Goal: Task Accomplishment & Management: Manage account settings

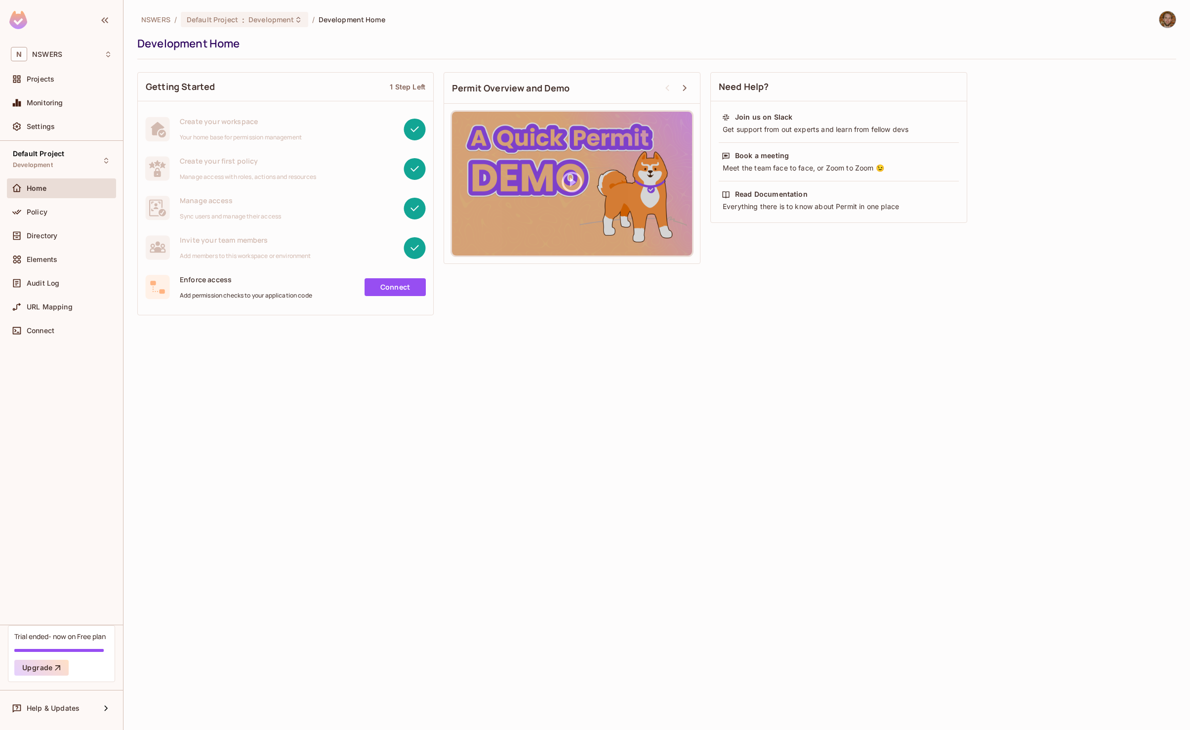
click at [246, 336] on div "NSWERS / Default Project : Development / Development Home Development Home Gett…" at bounding box center [657, 365] width 1067 height 730
click at [229, 326] on div "NSWERS / Default Project : Development / Development Home Development Home Gett…" at bounding box center [657, 365] width 1067 height 730
click at [127, 183] on div "NSWERS / Default Project : Development / Development Home Development Home Gett…" at bounding box center [657, 365] width 1067 height 730
click at [295, 22] on icon at bounding box center [298, 20] width 8 height 8
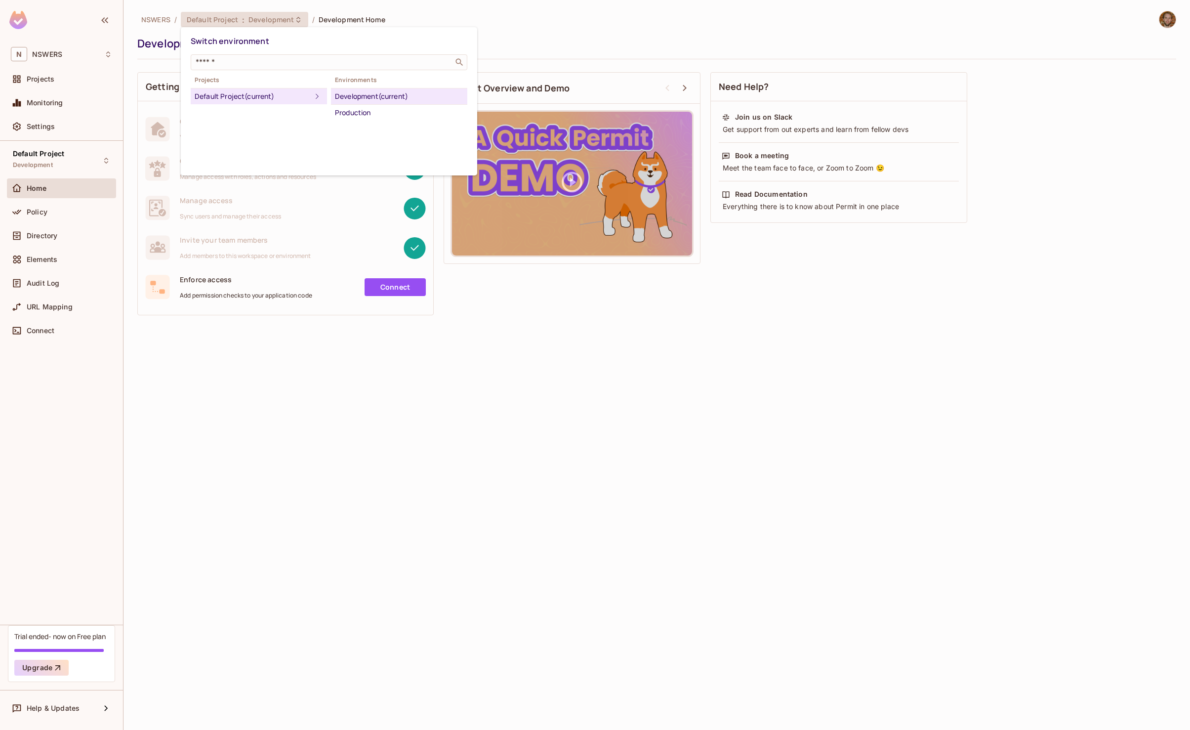
click at [368, 94] on div "Development (current)" at bounding box center [399, 96] width 128 height 12
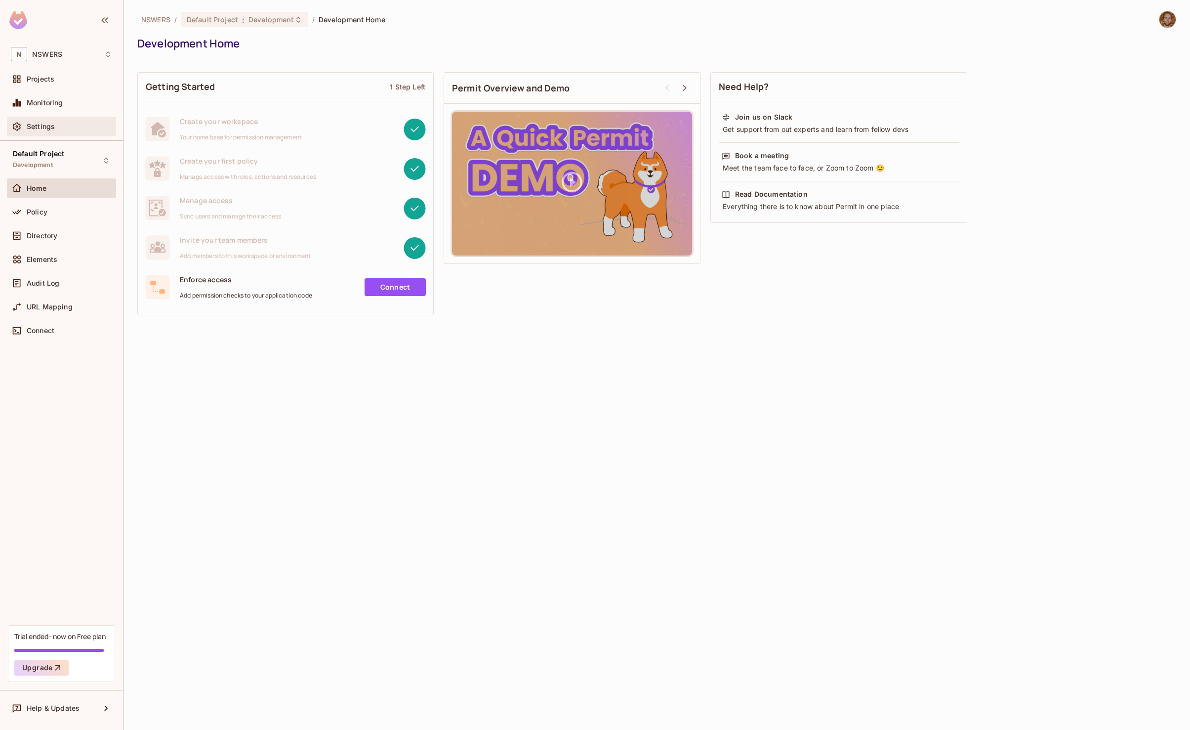
click at [29, 117] on div "Settings" at bounding box center [61, 127] width 109 height 20
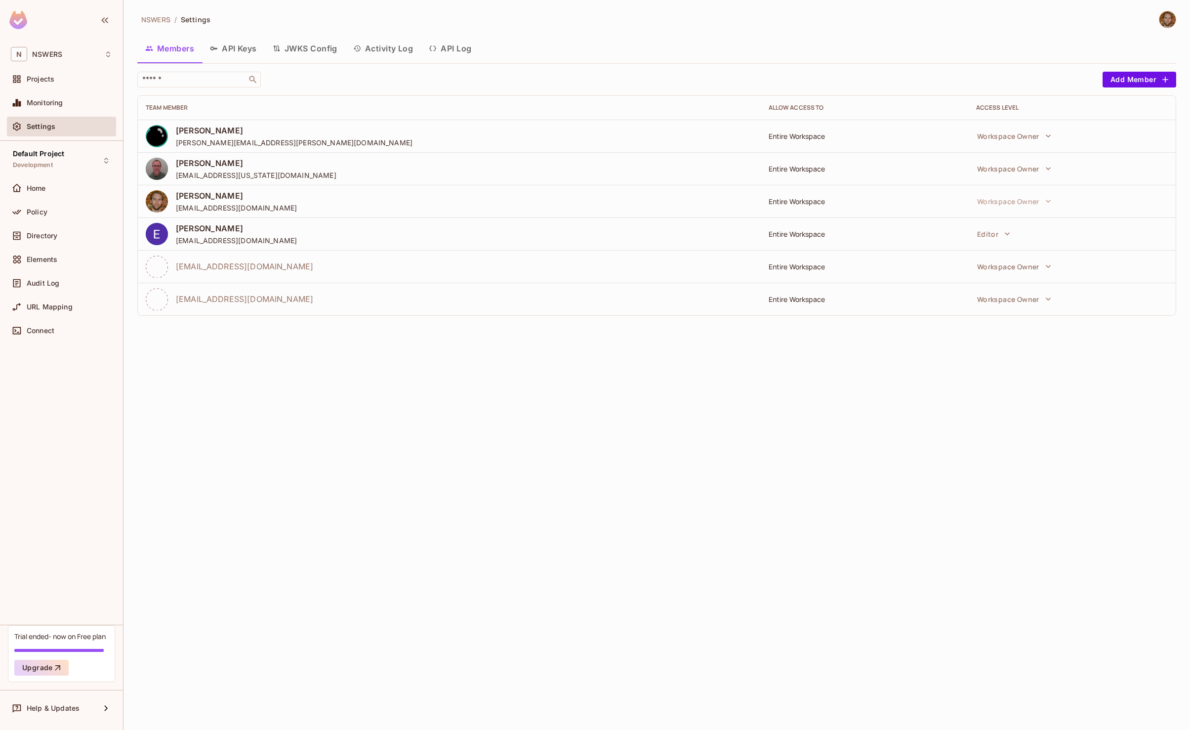
click at [316, 47] on button "JWKS Config" at bounding box center [305, 48] width 81 height 25
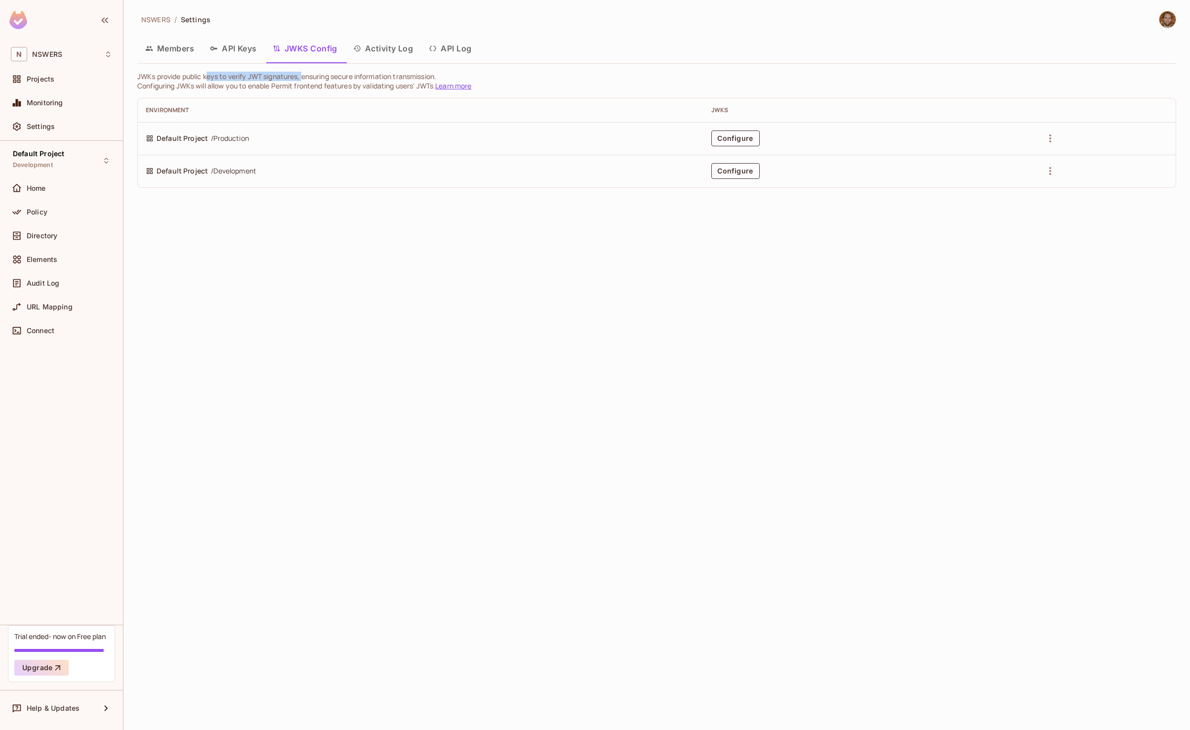
drag, startPoint x: 206, startPoint y: 78, endPoint x: 304, endPoint y: 76, distance: 97.8
click at [304, 76] on p "JWKs provide public keys to verify JWT signatures, ensuring secure information …" at bounding box center [656, 76] width 1039 height 9
click at [385, 45] on button "Activity Log" at bounding box center [383, 48] width 76 height 25
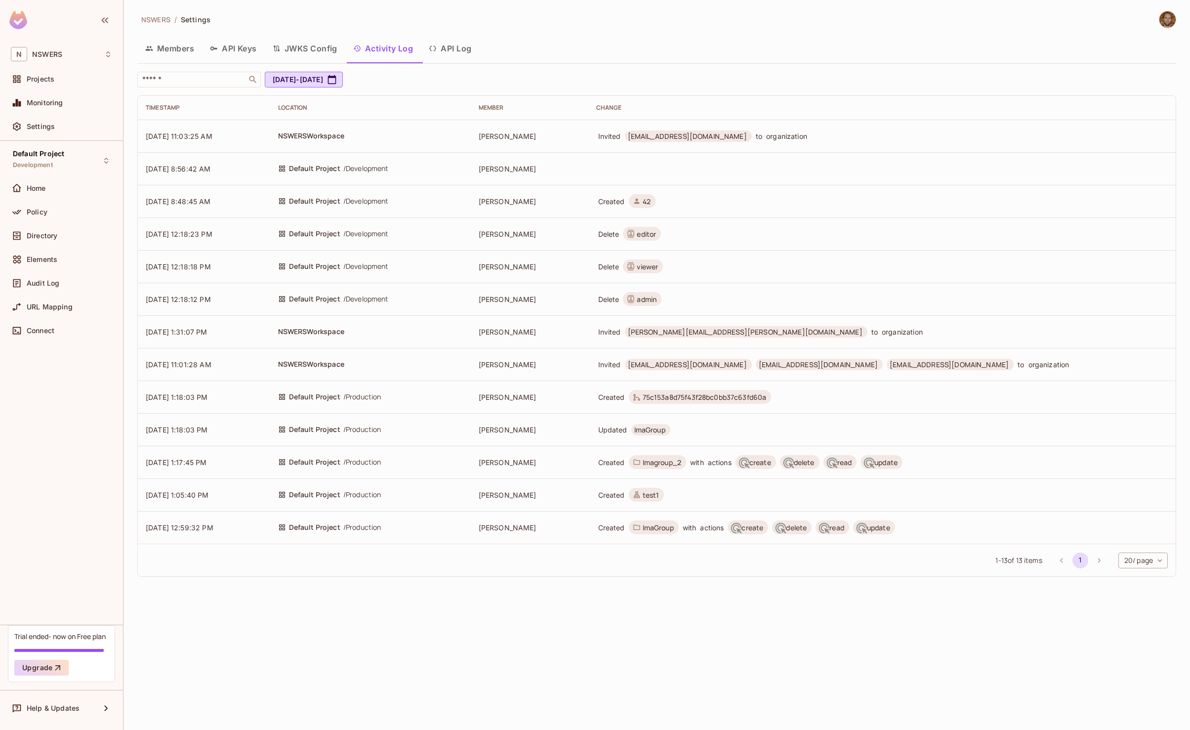
click at [449, 51] on button "API Log" at bounding box center [450, 48] width 58 height 25
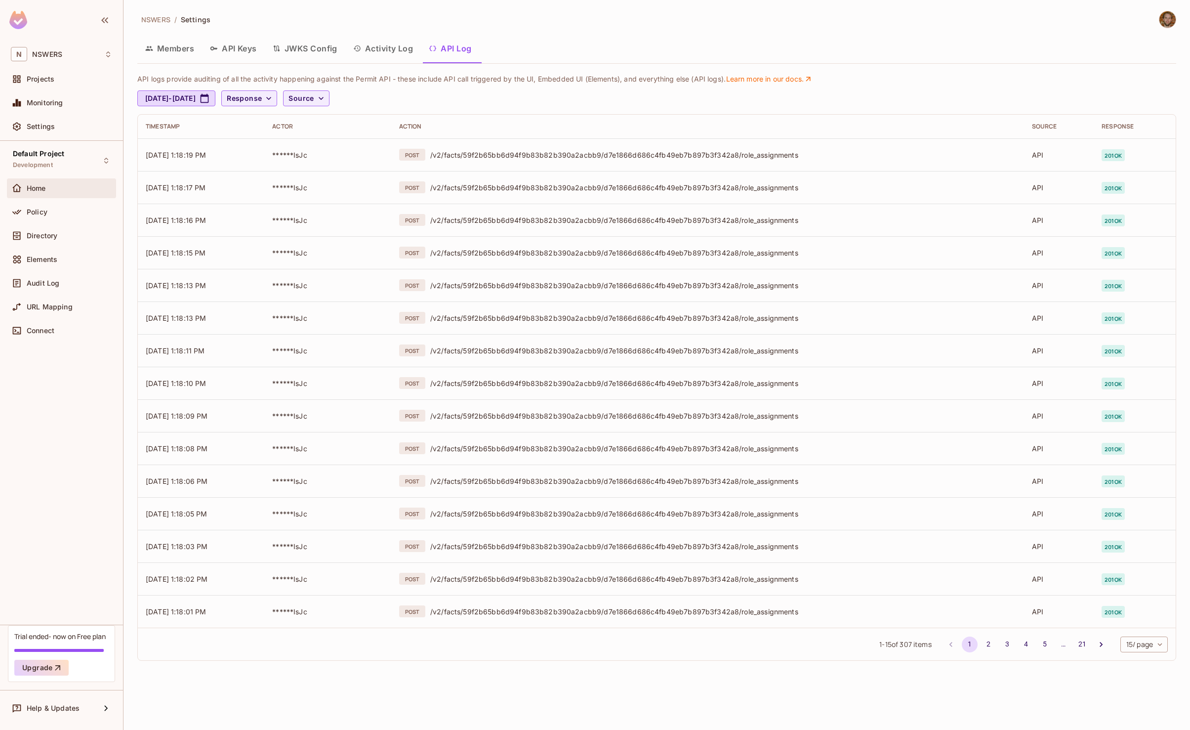
click at [44, 187] on span "Home" at bounding box center [36, 188] width 19 height 8
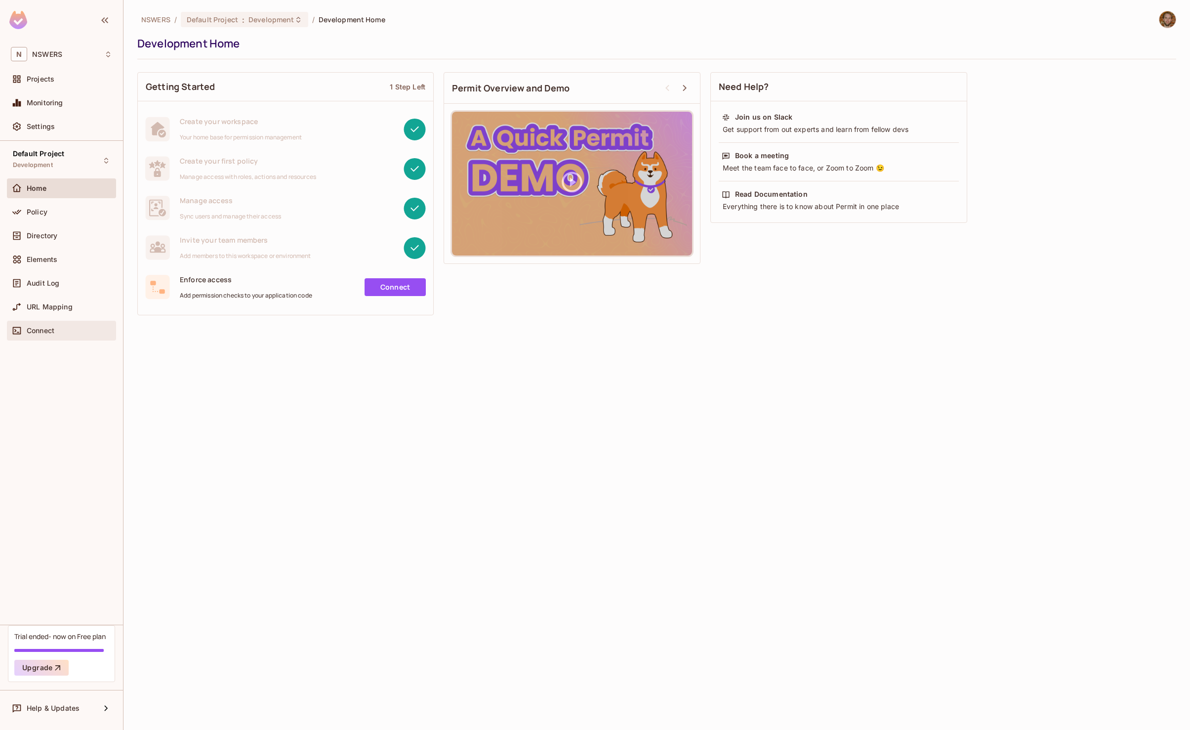
click at [43, 334] on div "Connect" at bounding box center [61, 331] width 101 height 12
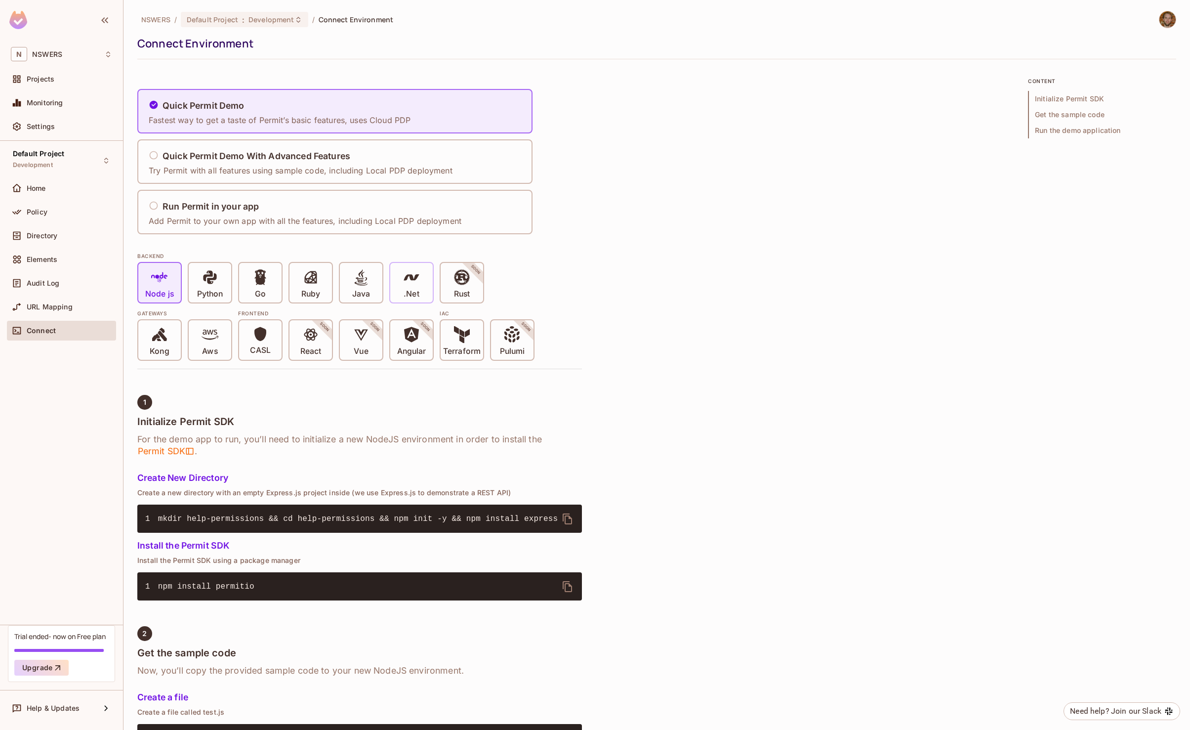
click at [416, 278] on icon at bounding box center [411, 277] width 15 height 6
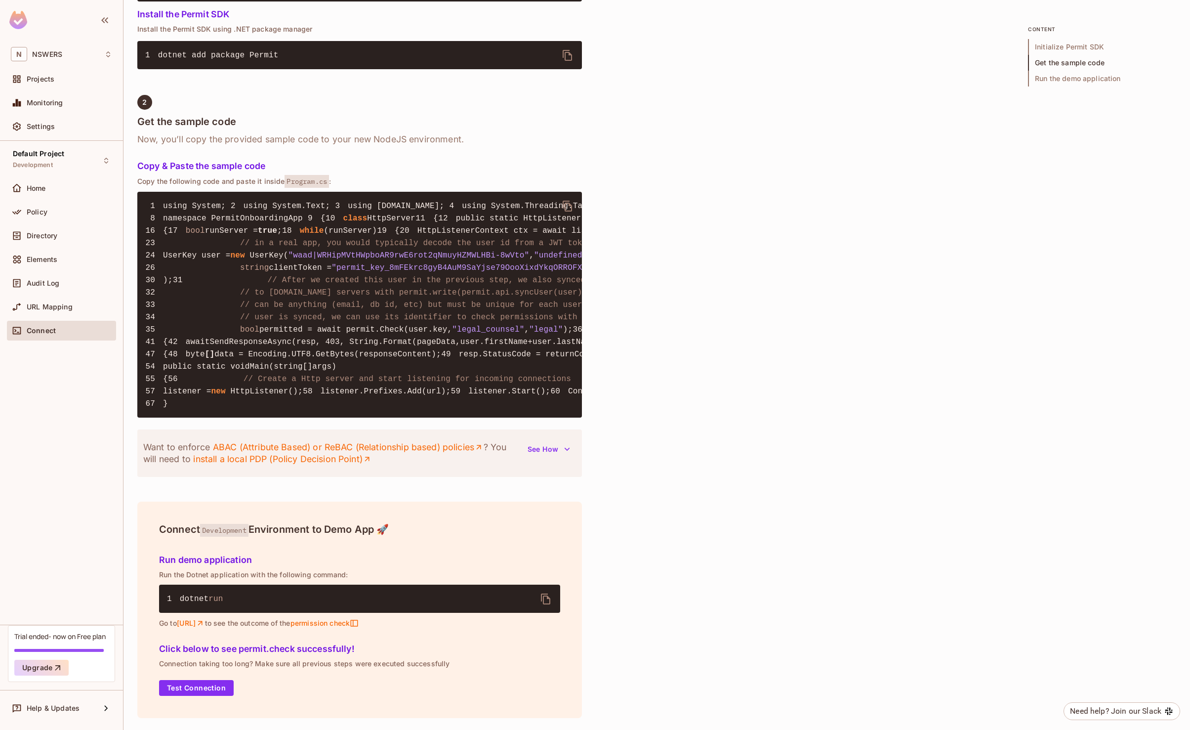
scroll to position [1114, 0]
click at [157, 487] on div "1 Initialize Permit SDK For the demo app to run, you’ll need to initialize a ne…" at bounding box center [359, 297] width 445 height 866
click at [129, 487] on div "NSWERS / Default Project : Development / Connect Environment Connect Environmen…" at bounding box center [657, 365] width 1067 height 730
click at [130, 486] on div "NSWERS / Default Project : Development / Connect Environment Connect Environmen…" at bounding box center [657, 365] width 1067 height 730
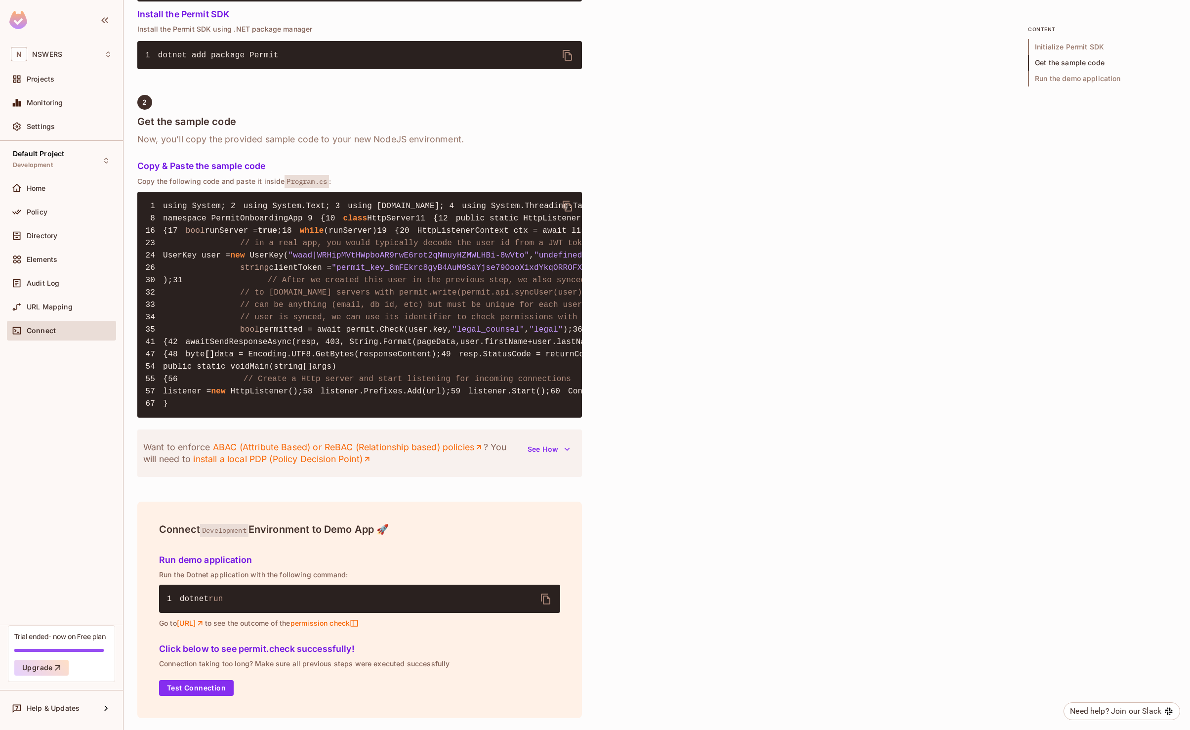
click at [130, 486] on div "NSWERS / Default Project : Development / Connect Environment Connect Environmen…" at bounding box center [657, 365] width 1067 height 730
click at [130, 485] on div "NSWERS / Default Project : Development / Connect Environment Connect Environmen…" at bounding box center [657, 365] width 1067 height 730
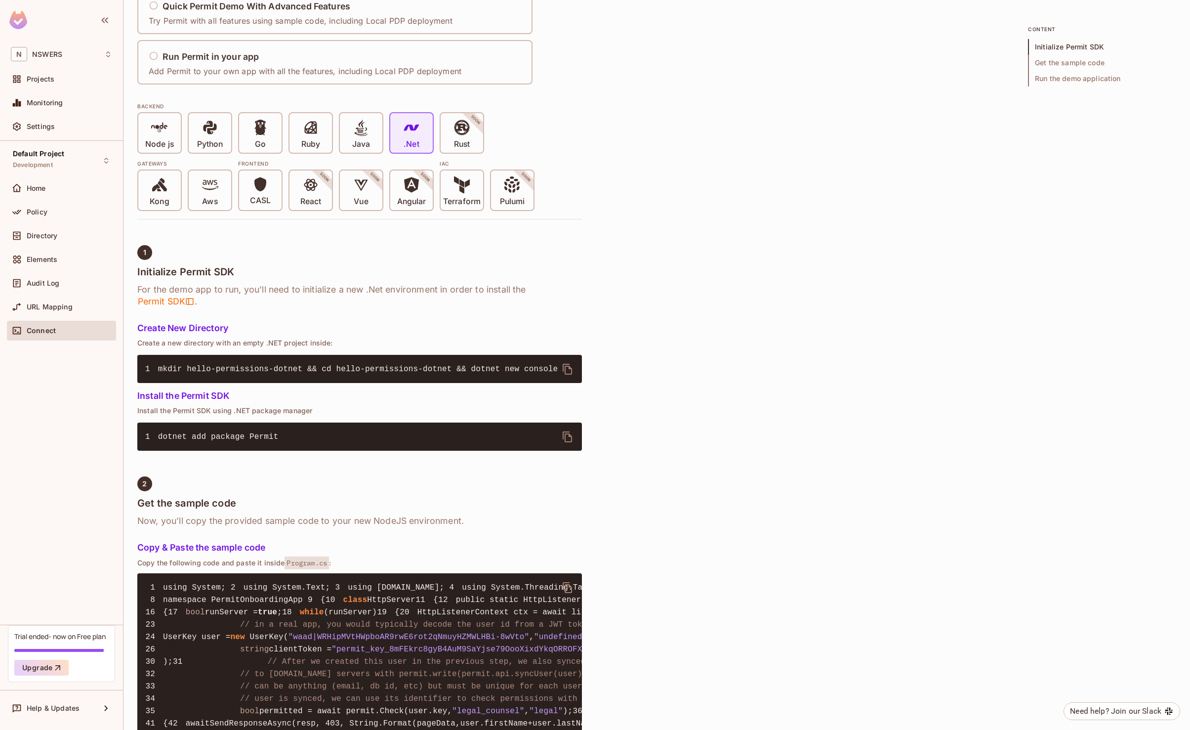
scroll to position [0, 0]
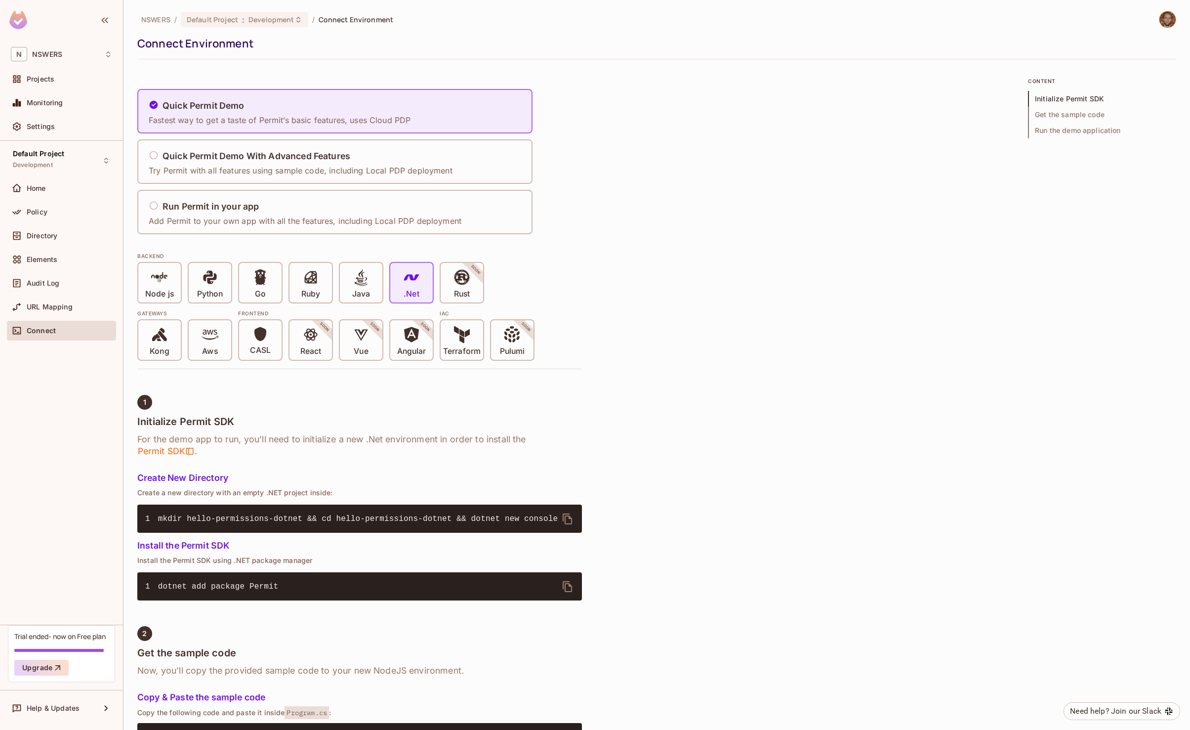
click at [129, 370] on div "NSWERS / Default Project : Development / Connect Environment Connect Environmen…" at bounding box center [657, 365] width 1067 height 730
click at [44, 191] on span "Home" at bounding box center [36, 188] width 19 height 8
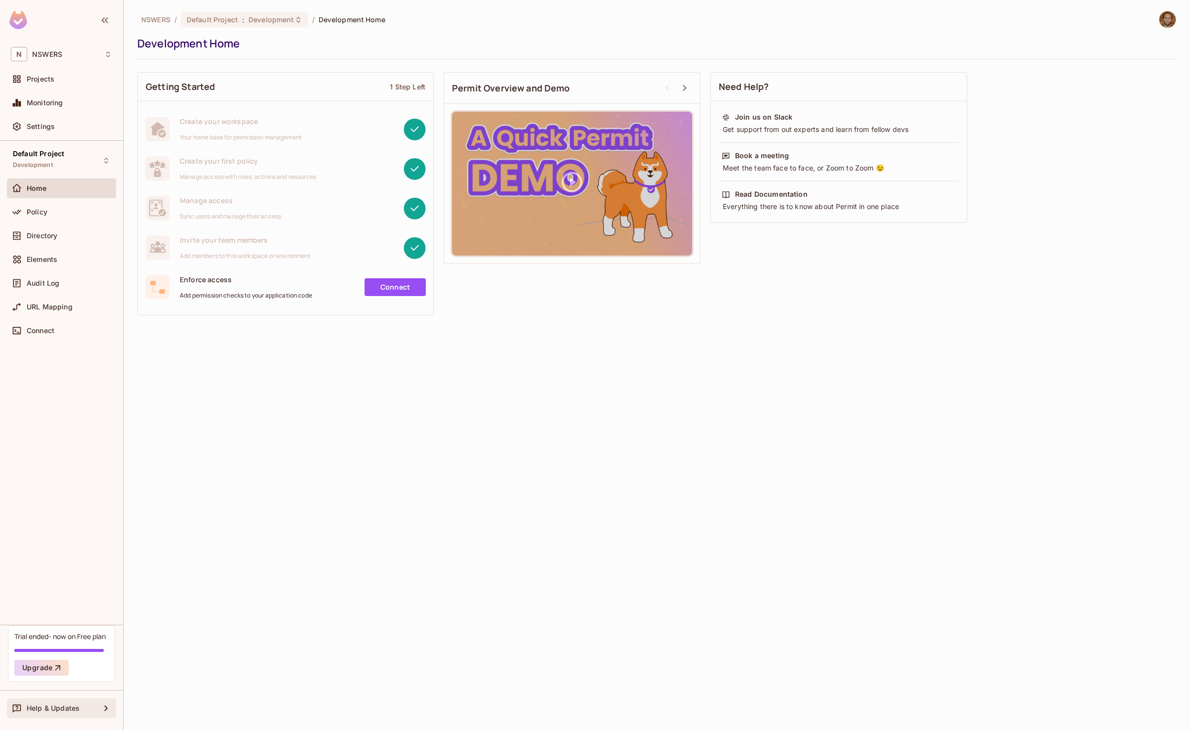
click at [67, 707] on span "Help & Updates" at bounding box center [53, 708] width 53 height 8
click at [1170, 23] on div at bounding box center [595, 365] width 1190 height 730
click at [60, 49] on div "N NSWERS" at bounding box center [61, 54] width 101 height 14
click at [65, 114] on li "NSWERS nswers" at bounding box center [69, 109] width 125 height 27
click at [280, 16] on span "Development" at bounding box center [271, 19] width 45 height 9
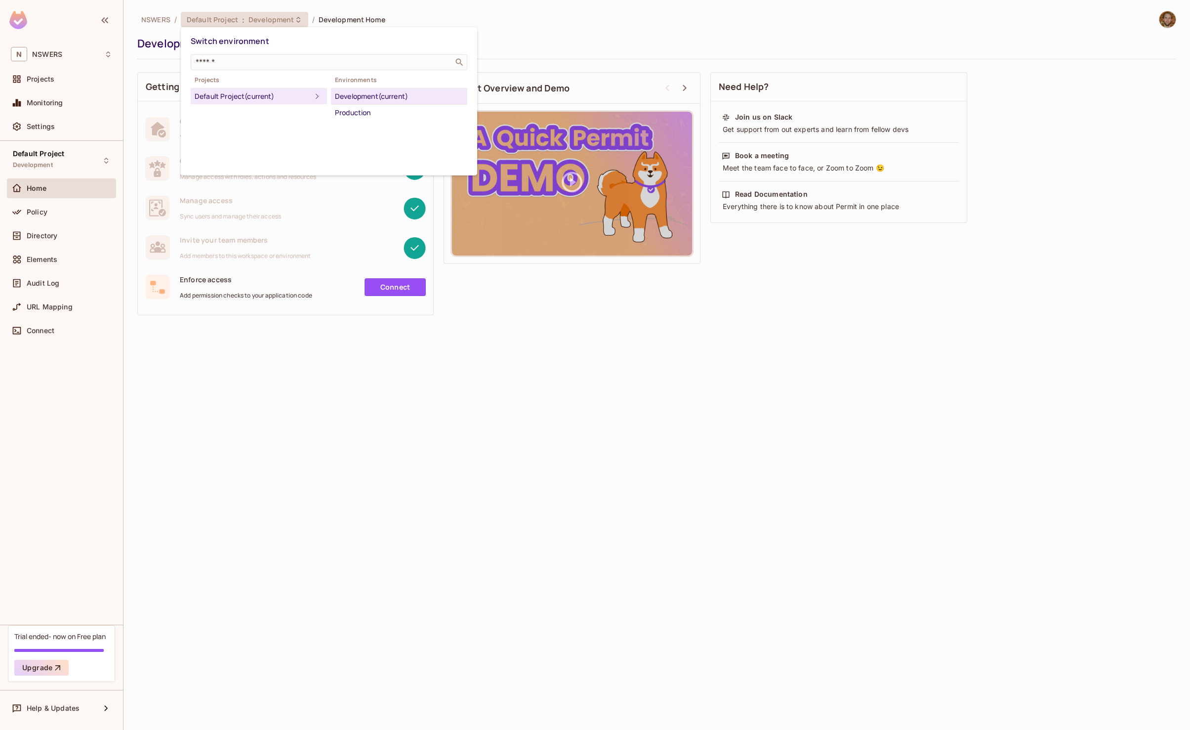
click at [48, 56] on div at bounding box center [595, 365] width 1190 height 730
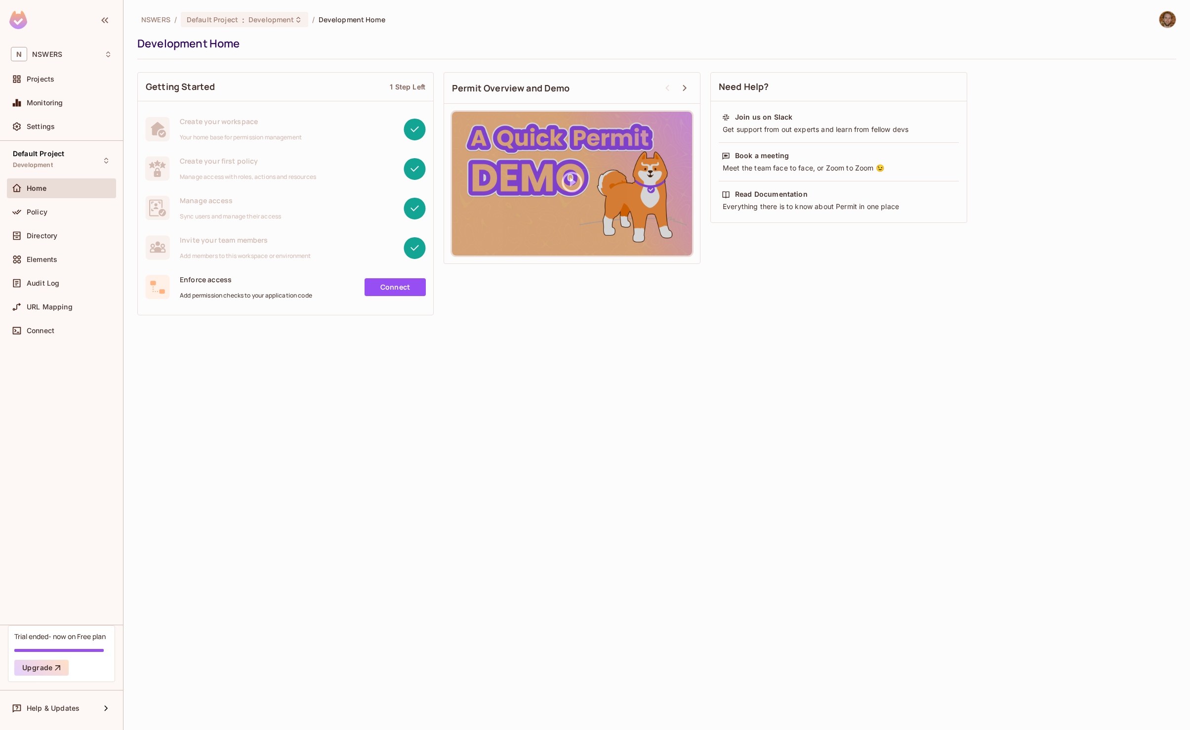
click at [49, 54] on span "NSWERS" at bounding box center [47, 54] width 30 height 8
click at [67, 84] on span "tarrball" at bounding box center [55, 83] width 69 height 9
click at [268, 17] on span "Development" at bounding box center [266, 19] width 45 height 9
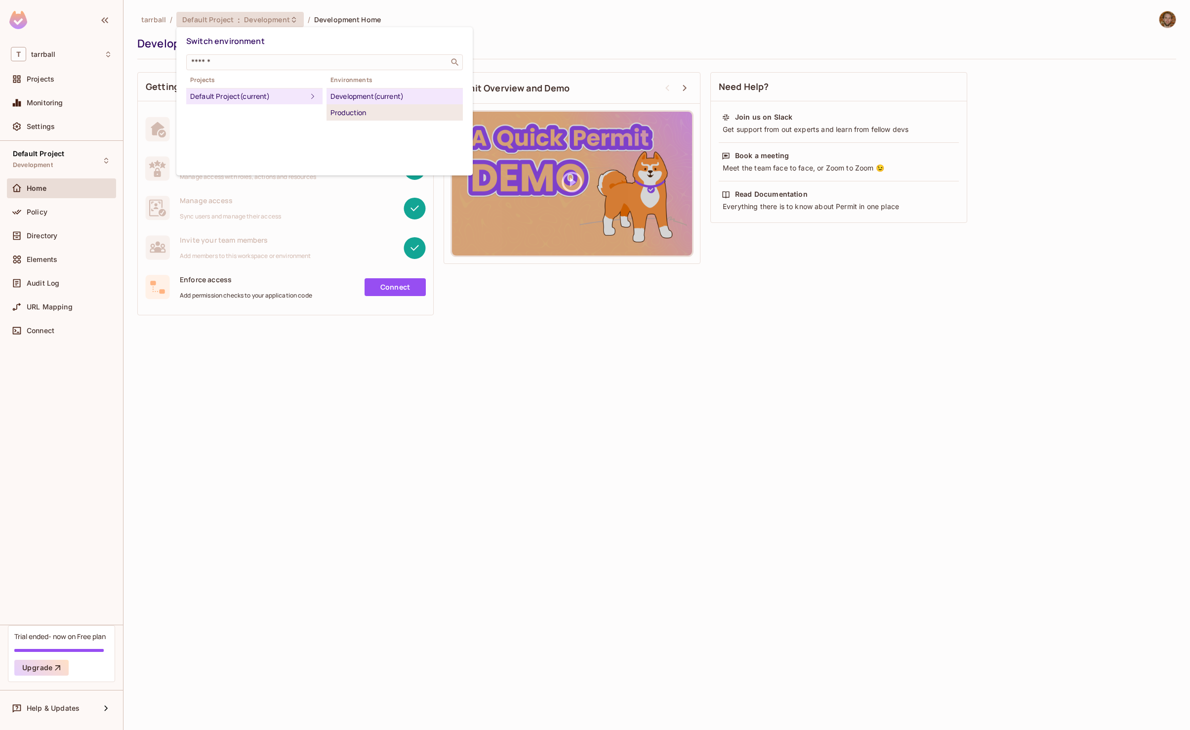
click at [361, 112] on div "Production" at bounding box center [395, 113] width 128 height 12
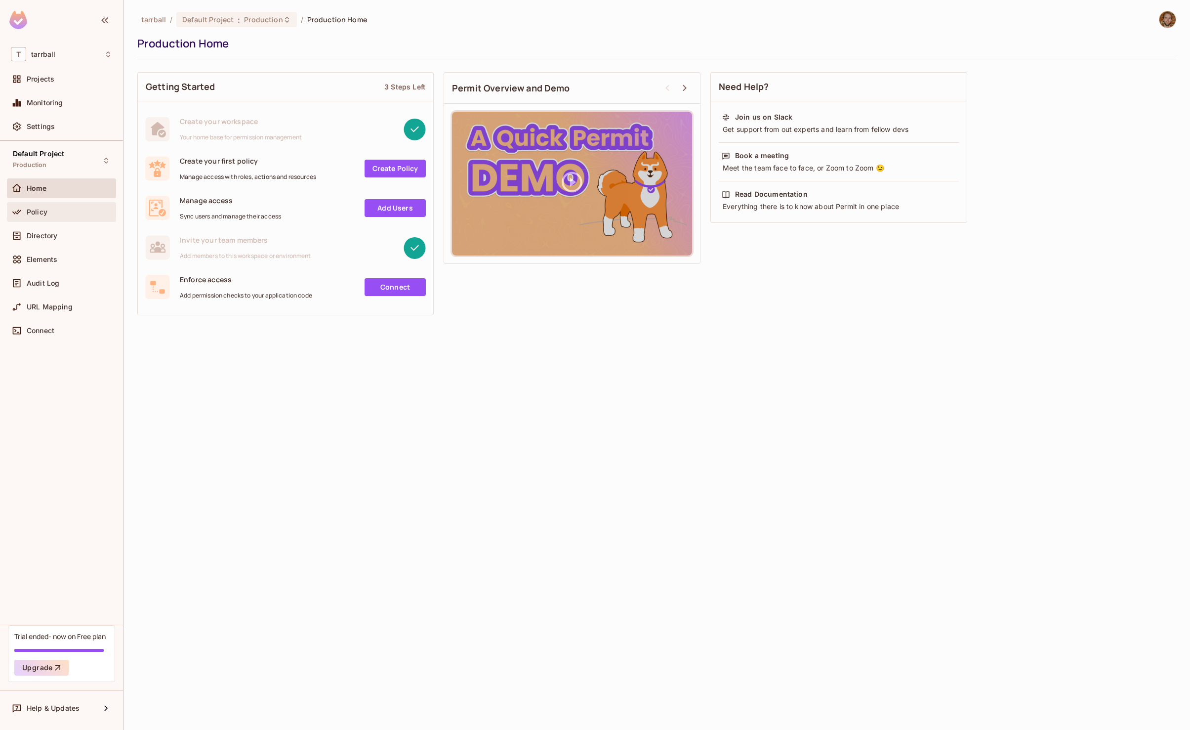
click at [49, 215] on div "Policy" at bounding box center [69, 212] width 85 height 8
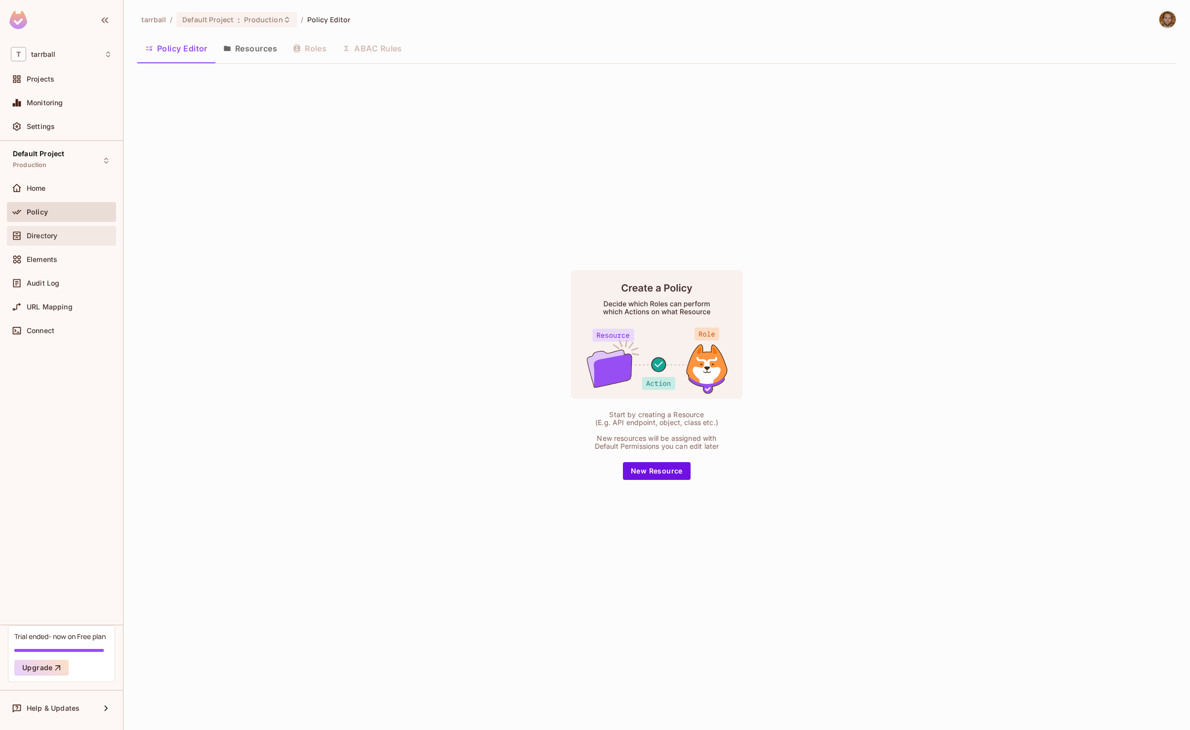
click at [43, 239] on span "Directory" at bounding box center [42, 236] width 31 height 8
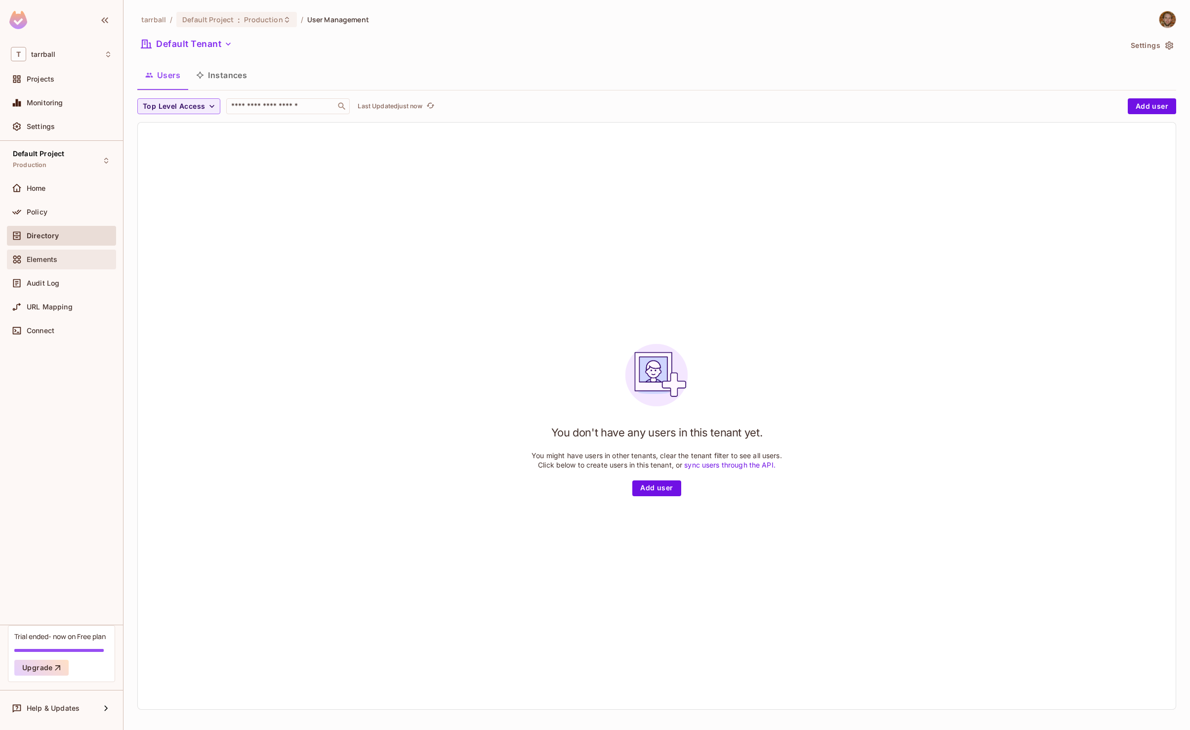
click at [44, 258] on span "Elements" at bounding box center [42, 259] width 31 height 8
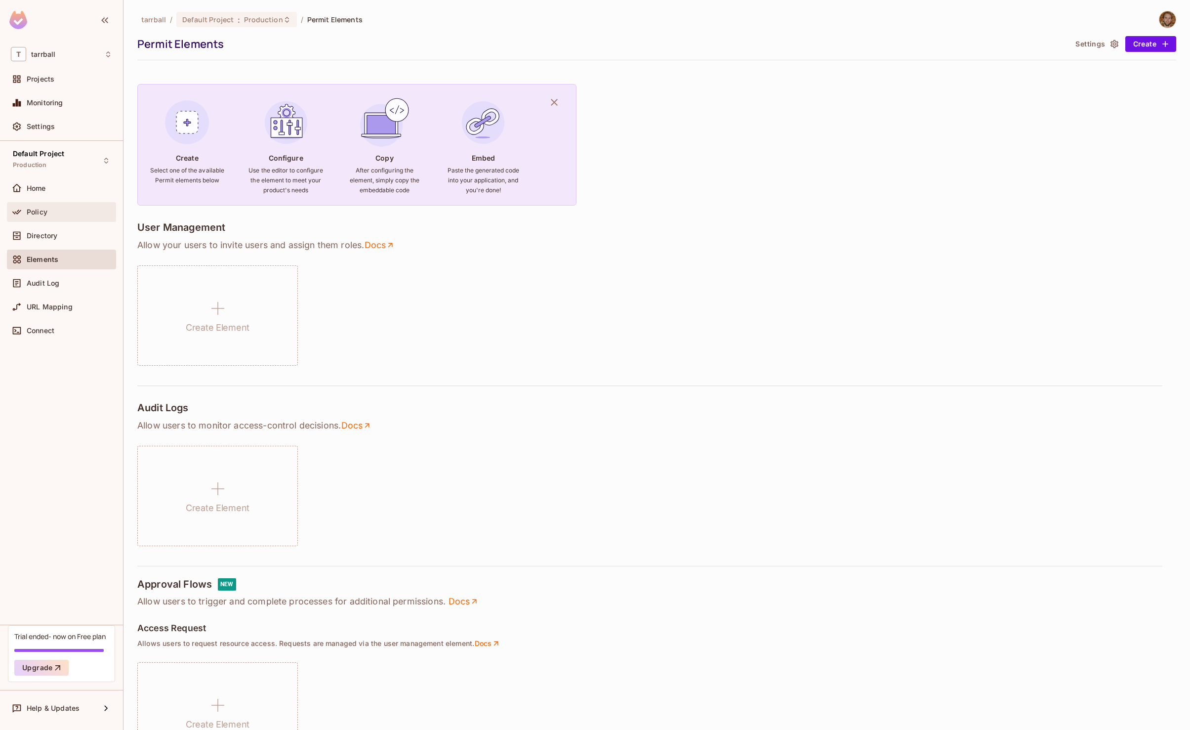
click at [43, 209] on span "Policy" at bounding box center [37, 212] width 21 height 8
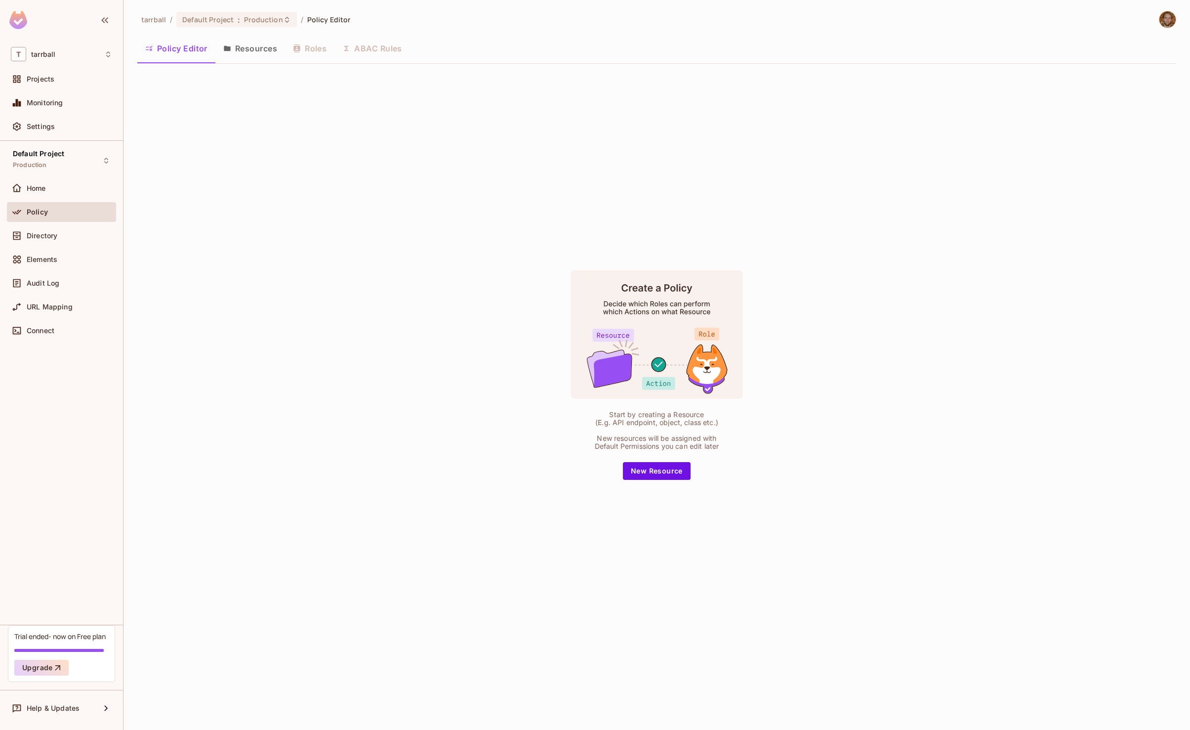
click at [253, 44] on button "Resources" at bounding box center [250, 48] width 70 height 25
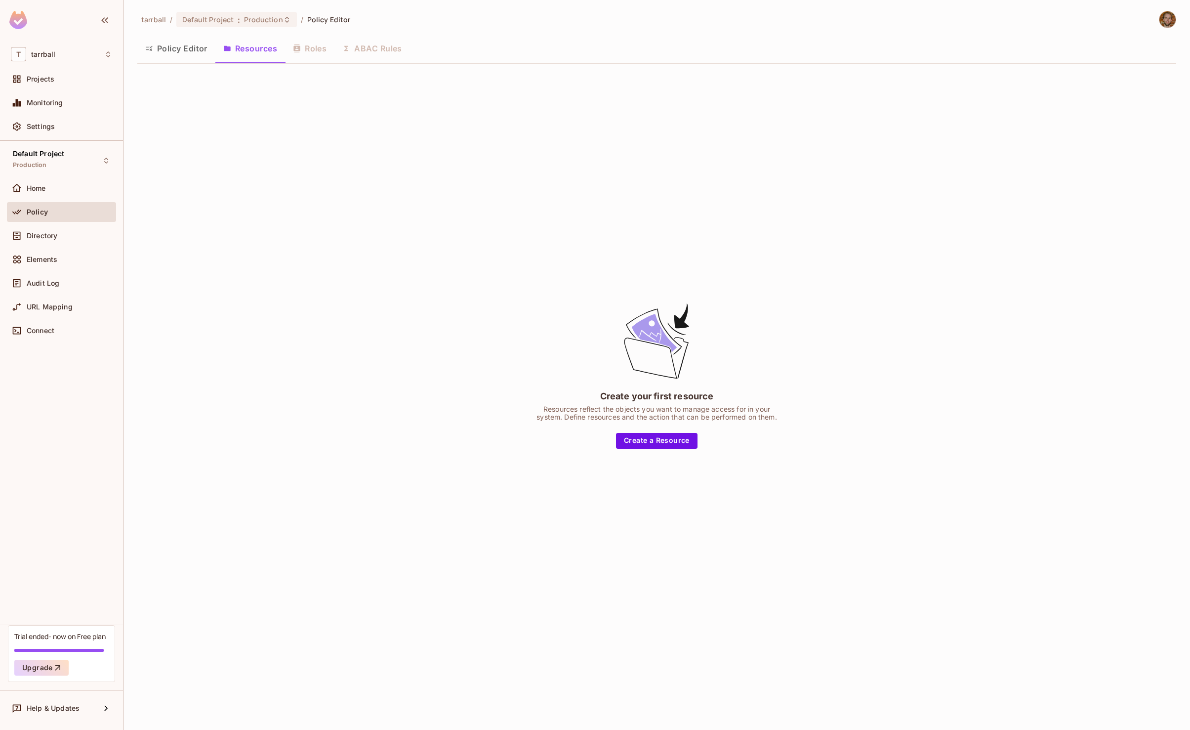
click at [305, 48] on div "Policy Editor Resources Roles ABAC Rules" at bounding box center [656, 48] width 1039 height 25
click at [316, 45] on div "Policy Editor Resources Roles ABAC Rules" at bounding box center [656, 48] width 1039 height 25
click at [267, 12] on div "Default Project : Production" at bounding box center [236, 19] width 120 height 15
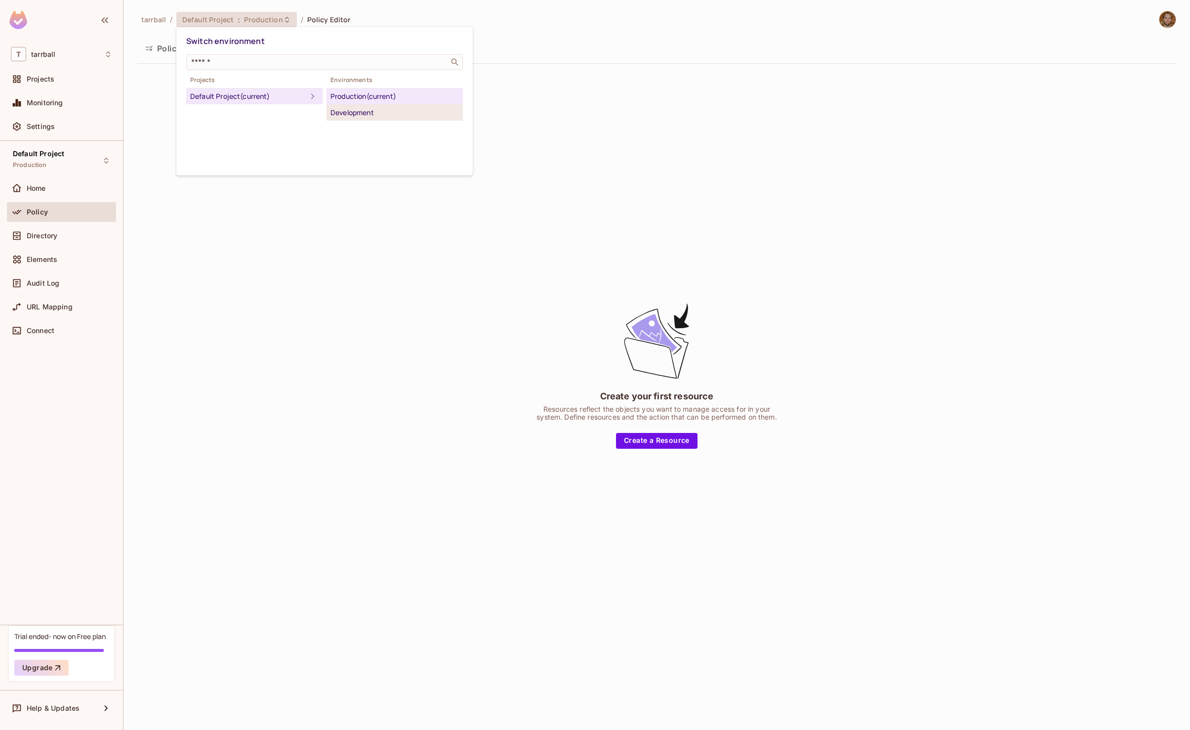
click at [369, 115] on div "Development" at bounding box center [395, 113] width 128 height 12
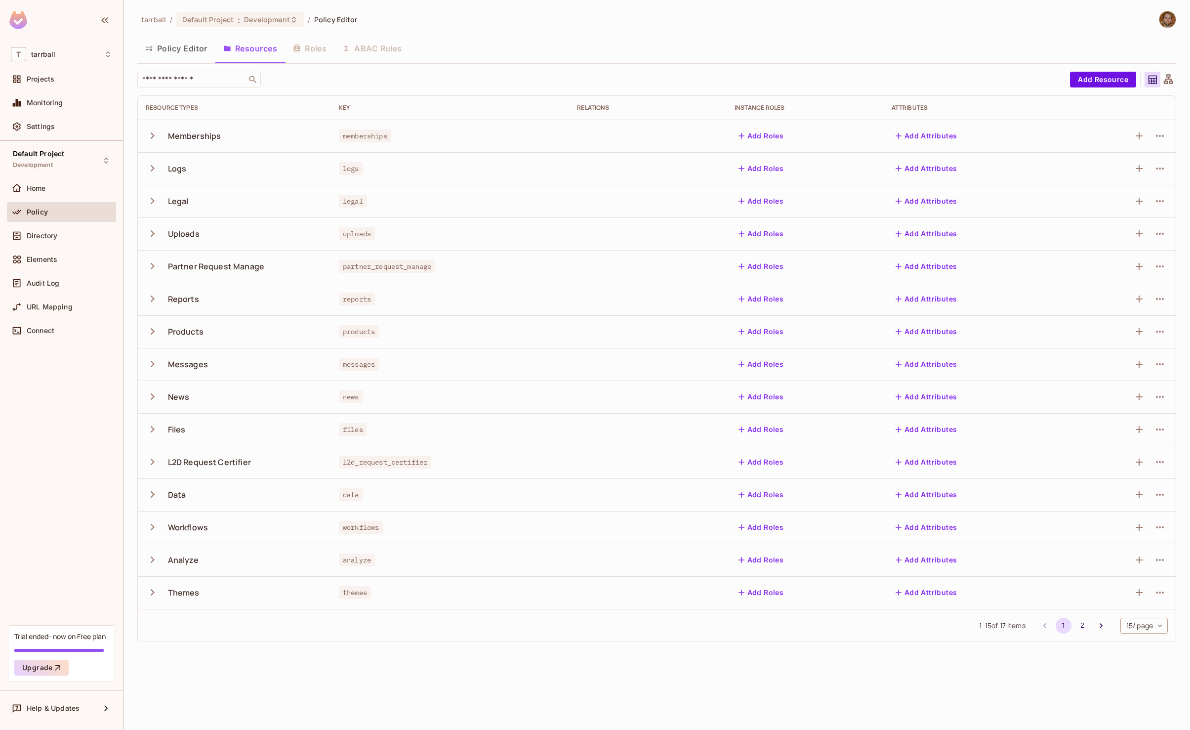
click at [318, 45] on div "Policy Editor Resources Roles ABAC Rules" at bounding box center [656, 48] width 1039 height 25
click at [246, 48] on button "Resources" at bounding box center [250, 48] width 70 height 25
click at [769, 135] on button "Add Roles" at bounding box center [761, 136] width 53 height 16
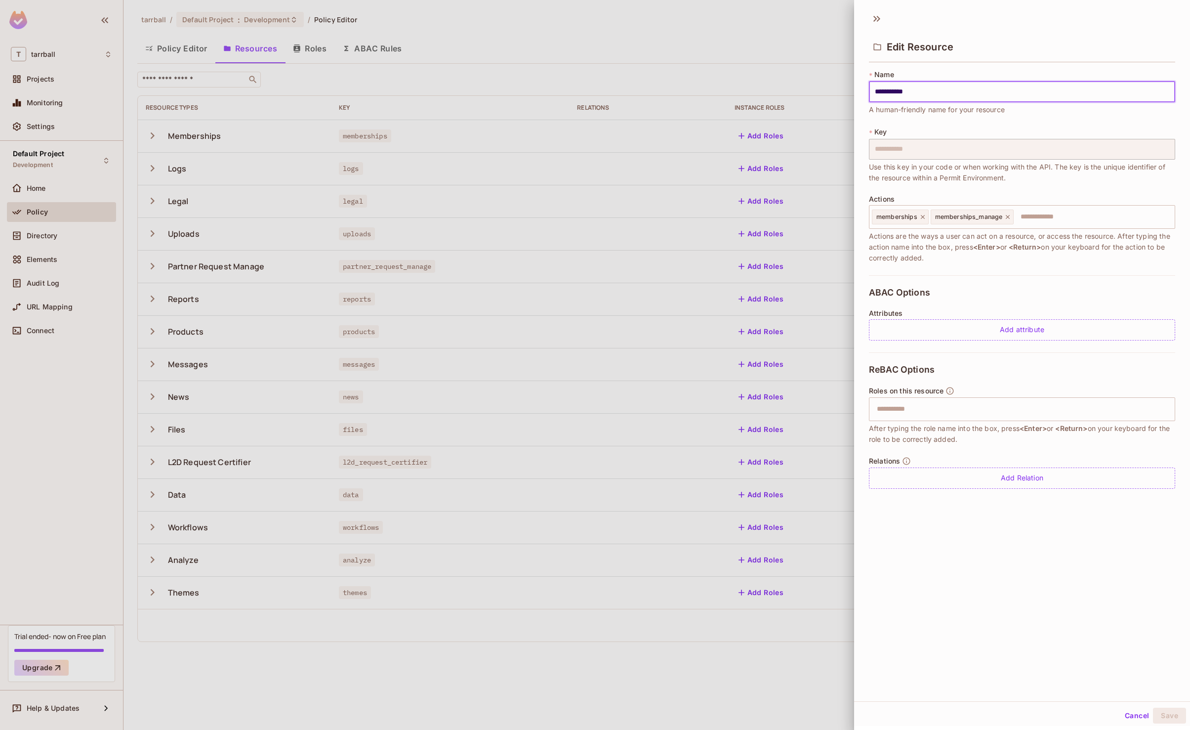
click at [938, 89] on input "**********" at bounding box center [1022, 92] width 306 height 21
click at [1144, 719] on button "Cancel" at bounding box center [1137, 716] width 32 height 16
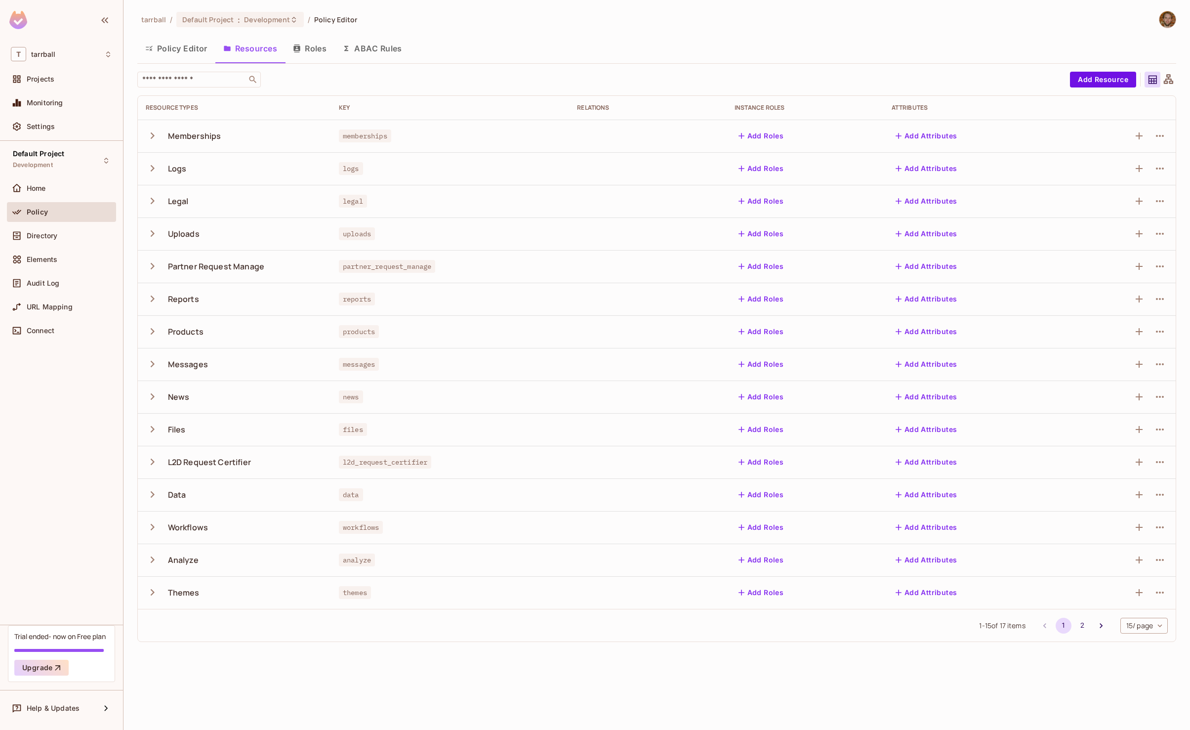
click at [317, 51] on button "Roles" at bounding box center [309, 48] width 49 height 25
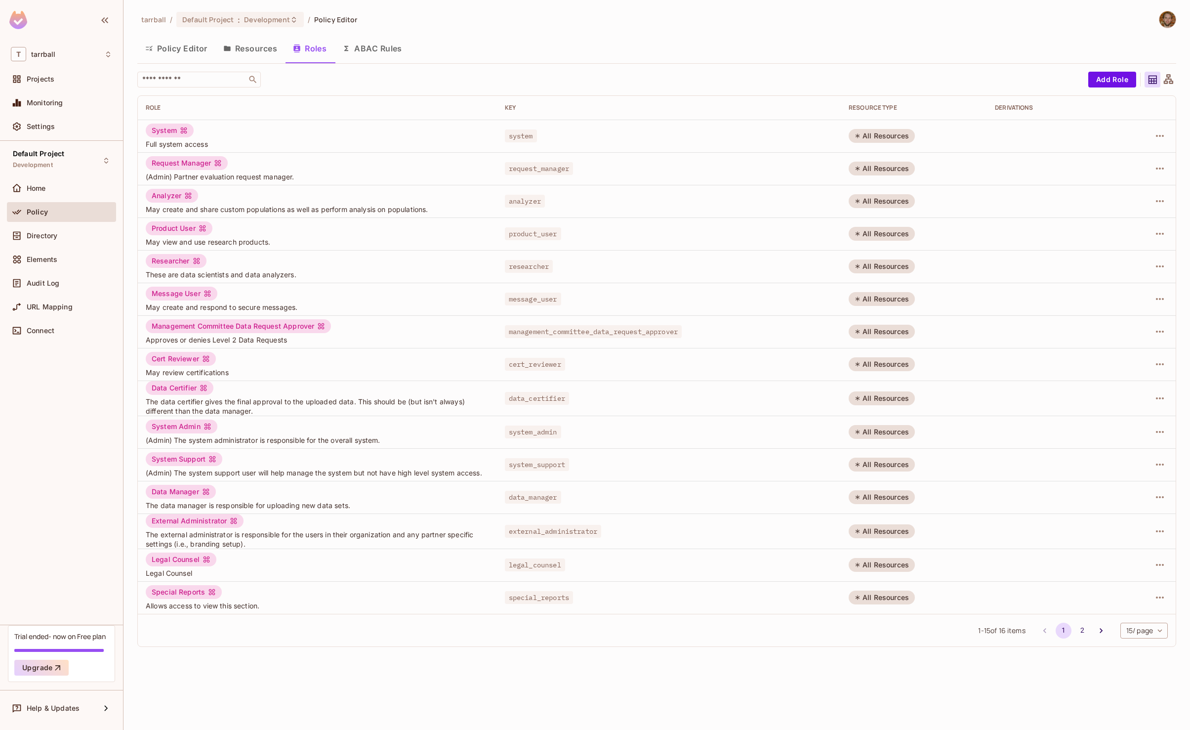
click at [253, 50] on button "Resources" at bounding box center [250, 48] width 70 height 25
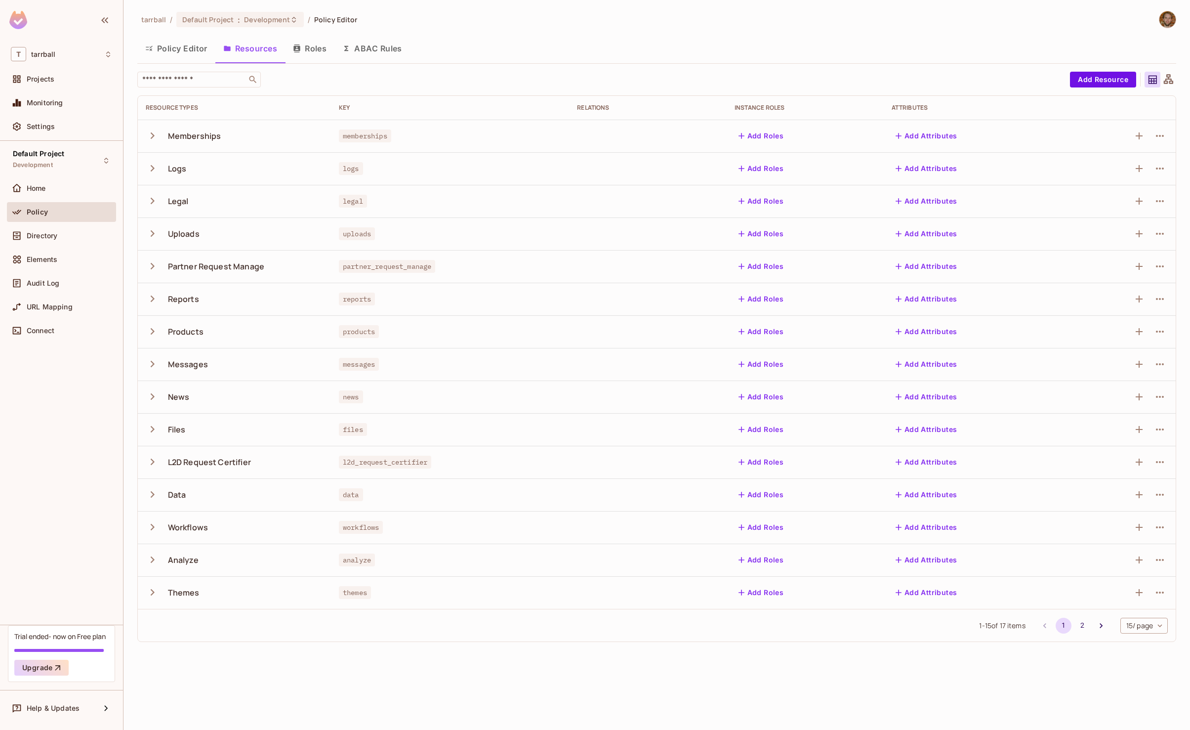
click at [174, 45] on button "Policy Editor" at bounding box center [176, 48] width 78 height 25
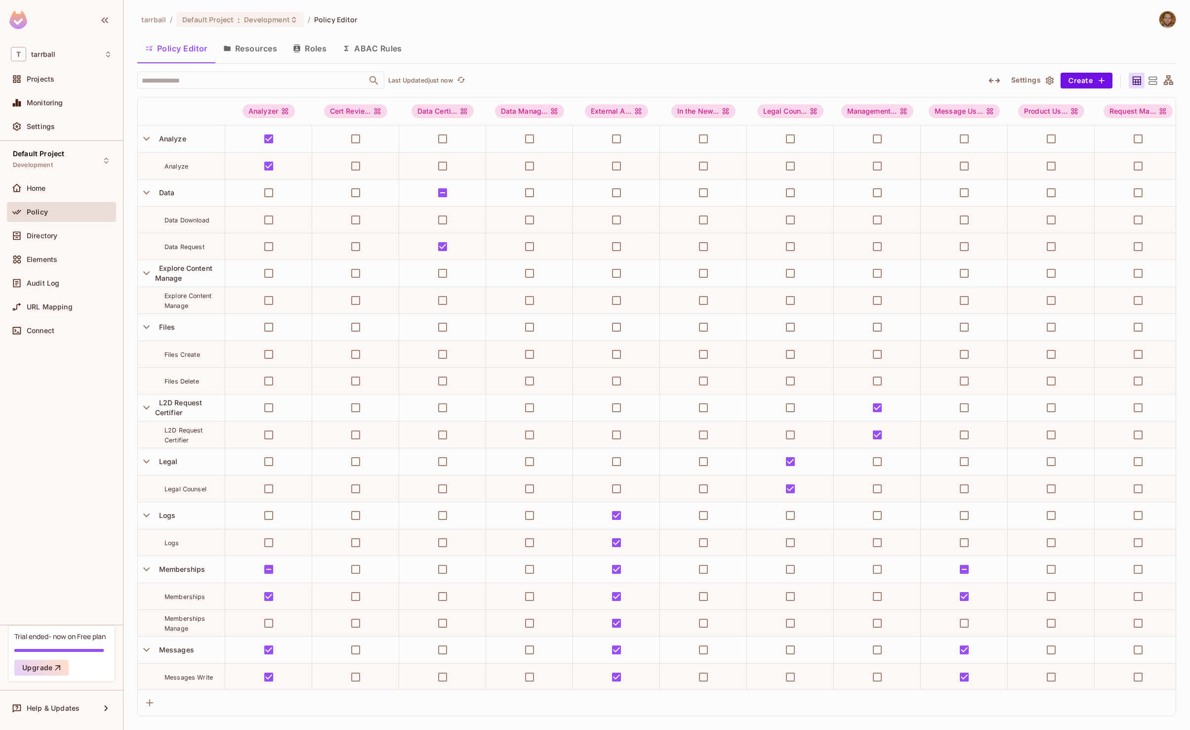
click at [251, 49] on button "Resources" at bounding box center [250, 48] width 70 height 25
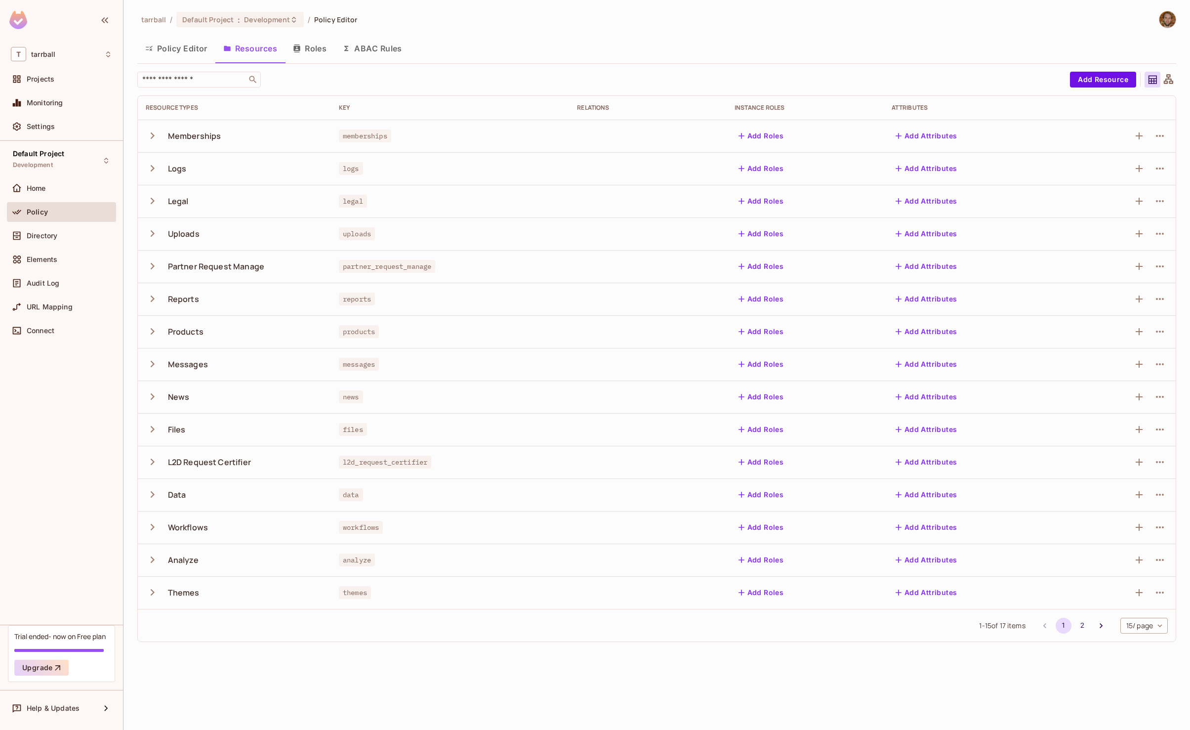
click at [313, 48] on button "Roles" at bounding box center [309, 48] width 49 height 25
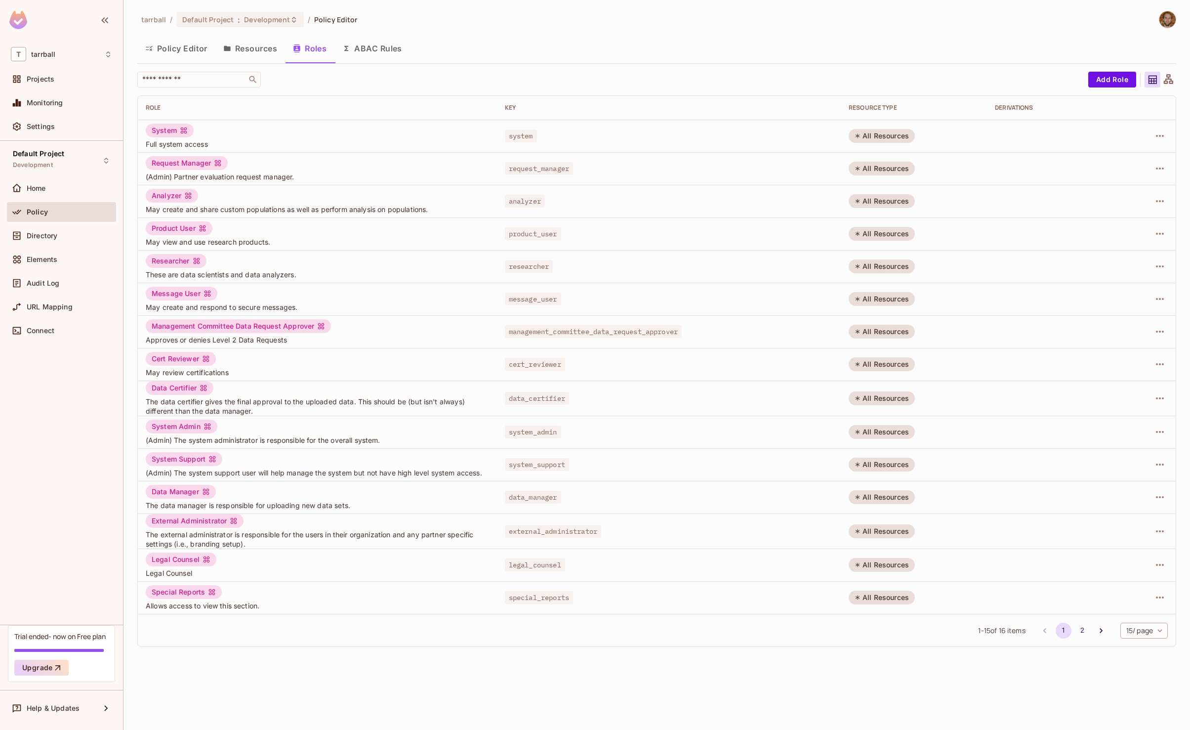
click at [376, 49] on button "ABAC Rules" at bounding box center [372, 48] width 76 height 25
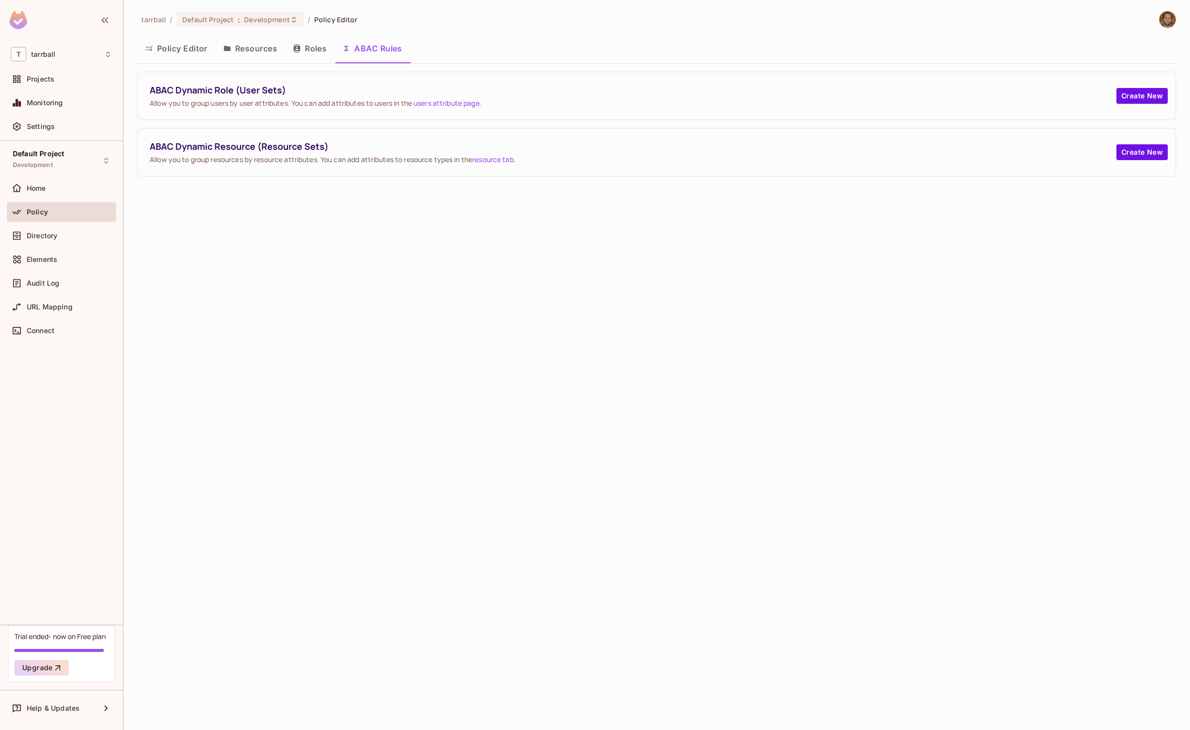
click at [318, 48] on button "Roles" at bounding box center [309, 48] width 49 height 25
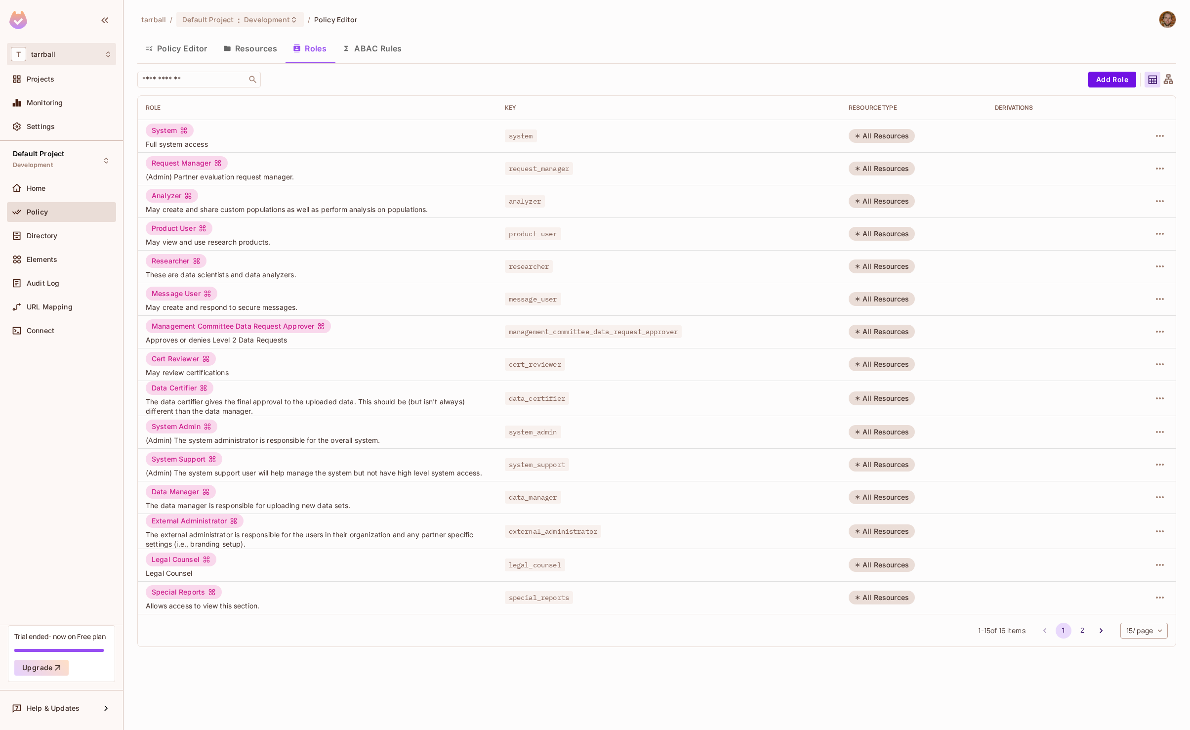
click at [64, 56] on div "T tarrball" at bounding box center [61, 54] width 101 height 14
click at [57, 82] on span "tarrball" at bounding box center [55, 83] width 69 height 9
click at [218, 22] on span "Default Project" at bounding box center [207, 19] width 51 height 9
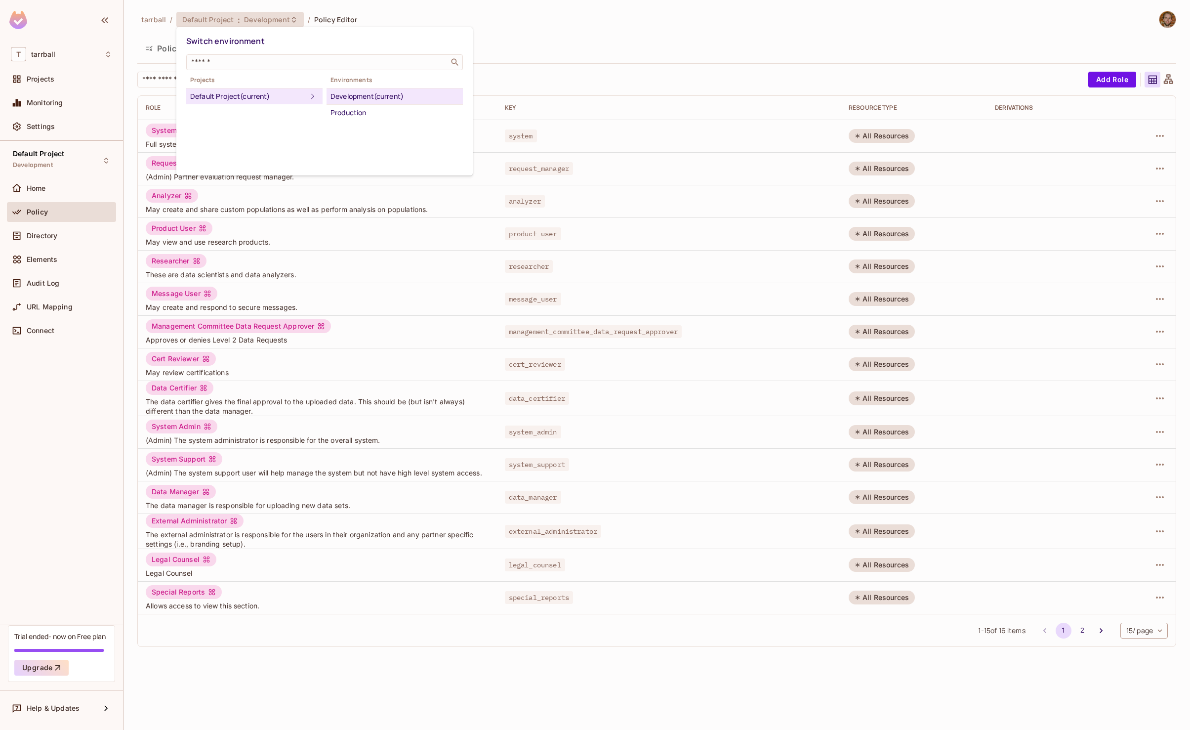
click at [357, 97] on div "Development (current)" at bounding box center [395, 96] width 128 height 12
click at [244, 21] on span "Development" at bounding box center [266, 19] width 45 height 9
click at [213, 98] on div "Default Project (current)" at bounding box center [248, 96] width 117 height 12
click at [64, 390] on div at bounding box center [595, 365] width 1190 height 730
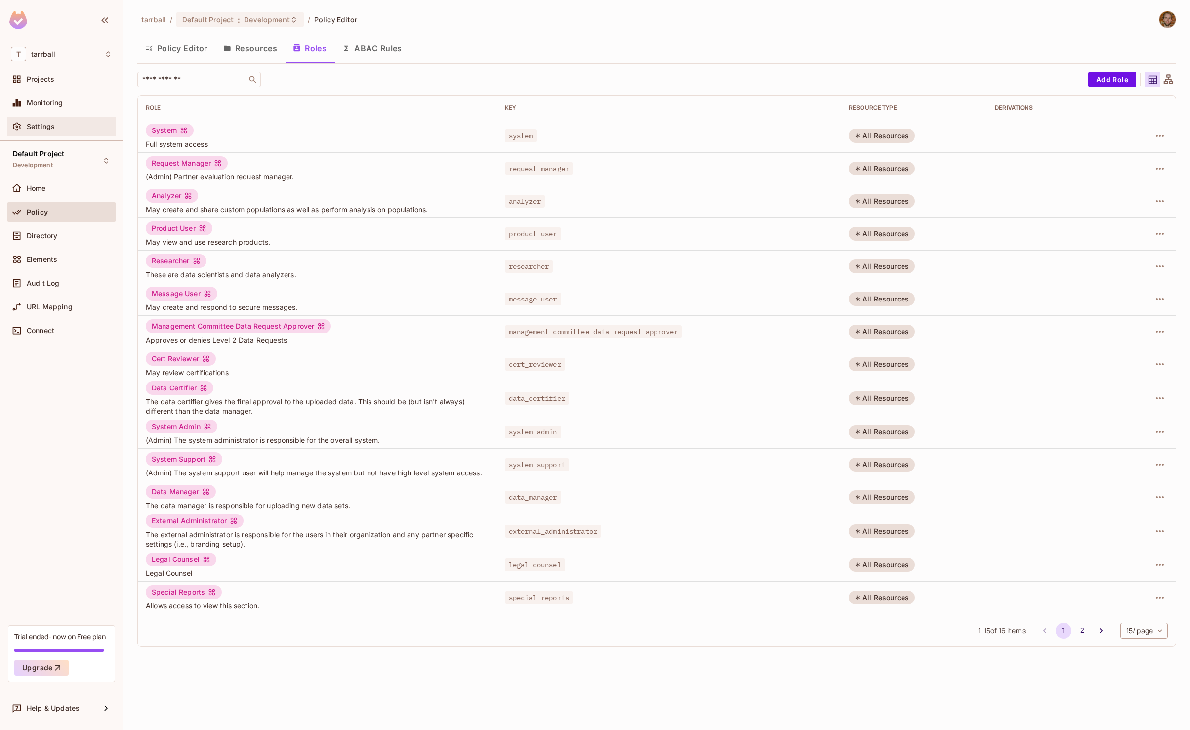
click at [54, 132] on div "Settings" at bounding box center [61, 127] width 101 height 12
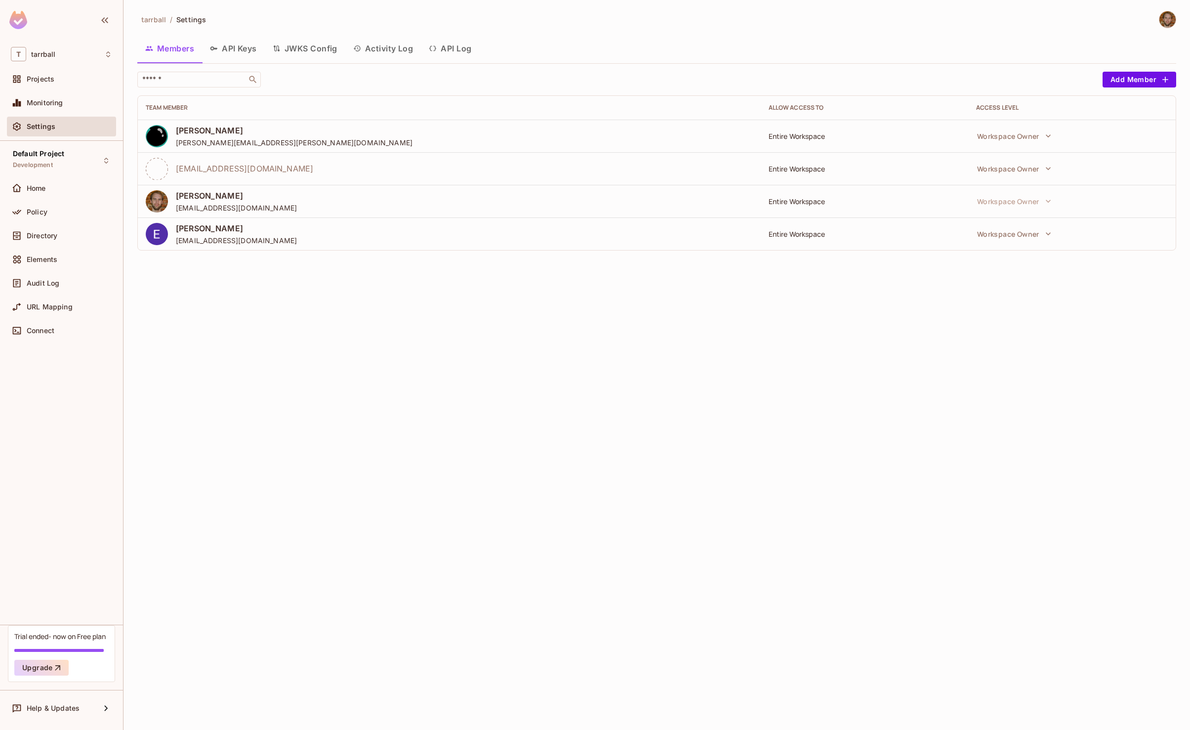
click at [236, 51] on button "API Keys" at bounding box center [233, 48] width 63 height 25
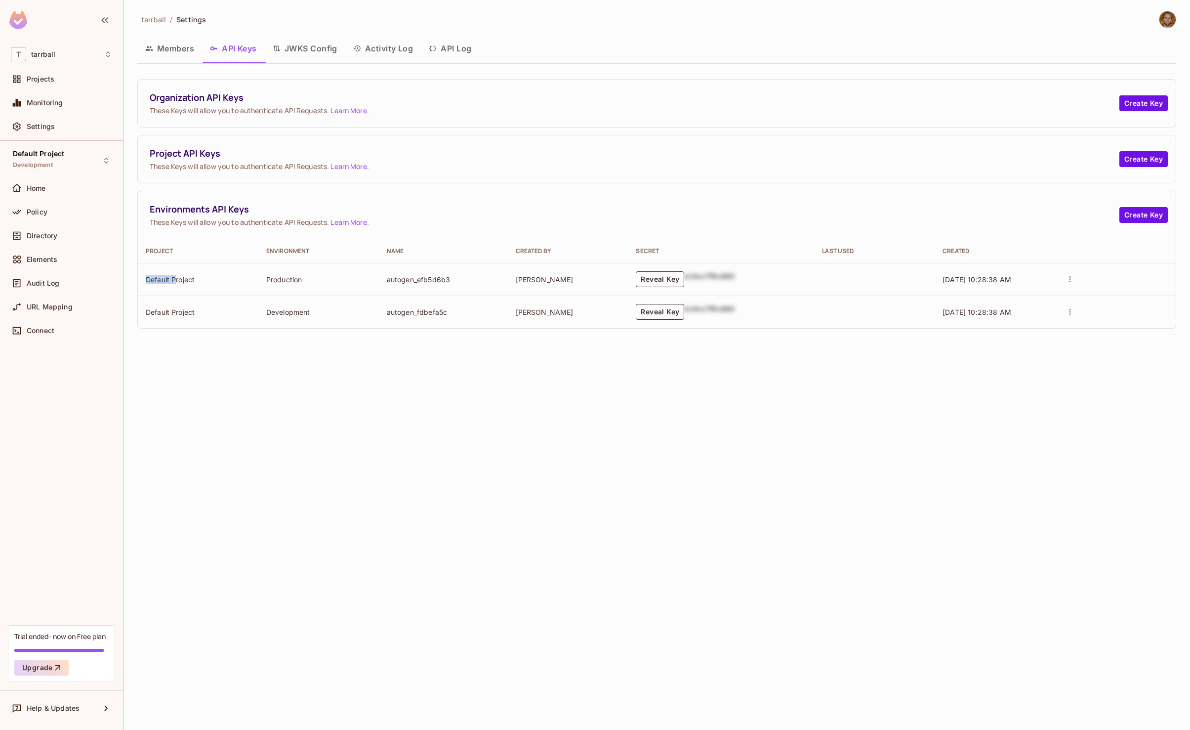
drag, startPoint x: 146, startPoint y: 281, endPoint x: 177, endPoint y: 281, distance: 31.1
click at [177, 281] on td "Default Project" at bounding box center [198, 279] width 121 height 33
click at [373, 280] on td "Production" at bounding box center [318, 279] width 121 height 33
drag, startPoint x: 388, startPoint y: 280, endPoint x: 467, endPoint y: 280, distance: 79.1
click at [467, 280] on td "autogen_efb5d6b3" at bounding box center [443, 279] width 129 height 33
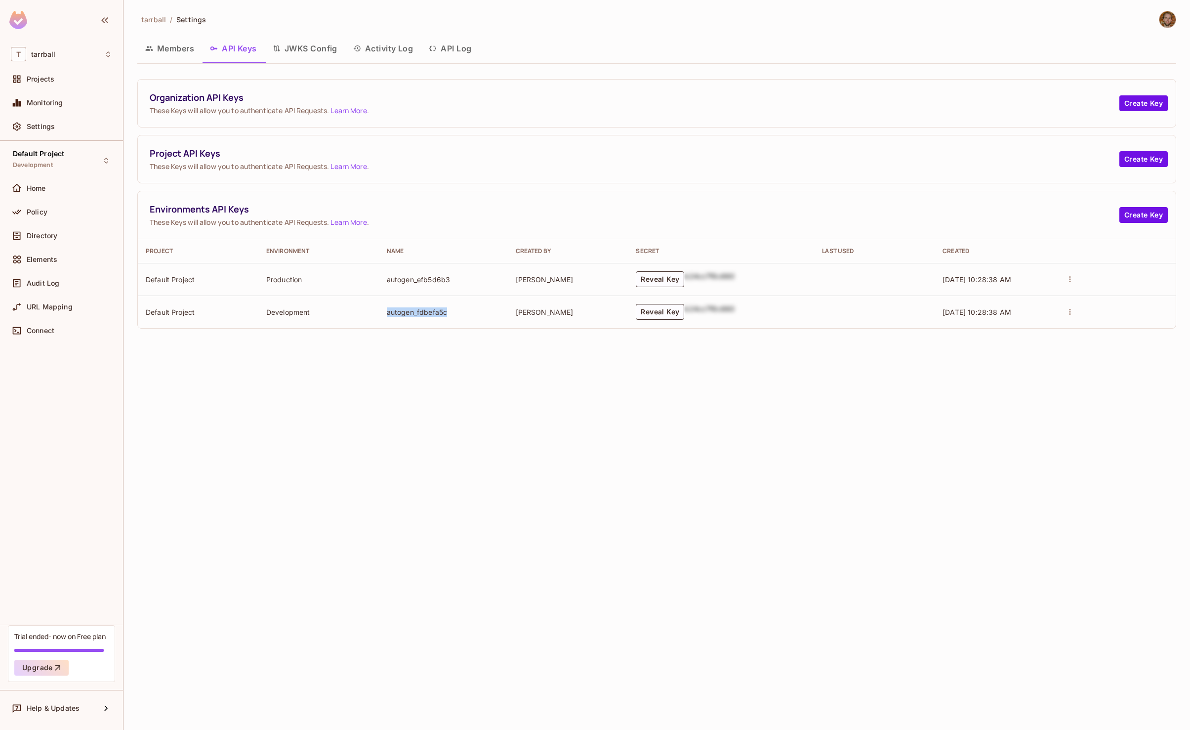
drag, startPoint x: 387, startPoint y: 311, endPoint x: 451, endPoint y: 311, distance: 63.7
click at [451, 311] on td "autogen_fdbefa5c" at bounding box center [443, 311] width 129 height 33
copy td "autogen_fdbefa5c"
drag, startPoint x: 198, startPoint y: 279, endPoint x: 144, endPoint y: 283, distance: 54.0
click at [144, 283] on td "Default Project" at bounding box center [198, 279] width 121 height 33
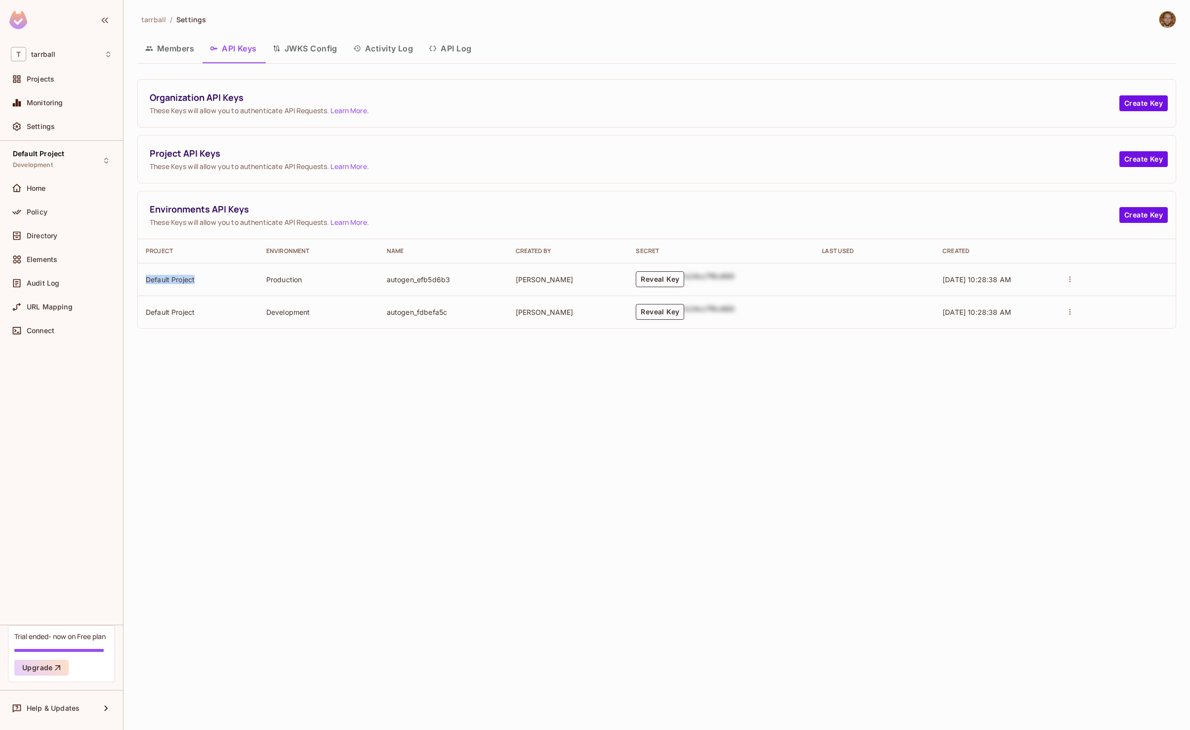
copy td "Default Project"
click at [397, 50] on button "Activity Log" at bounding box center [383, 48] width 76 height 25
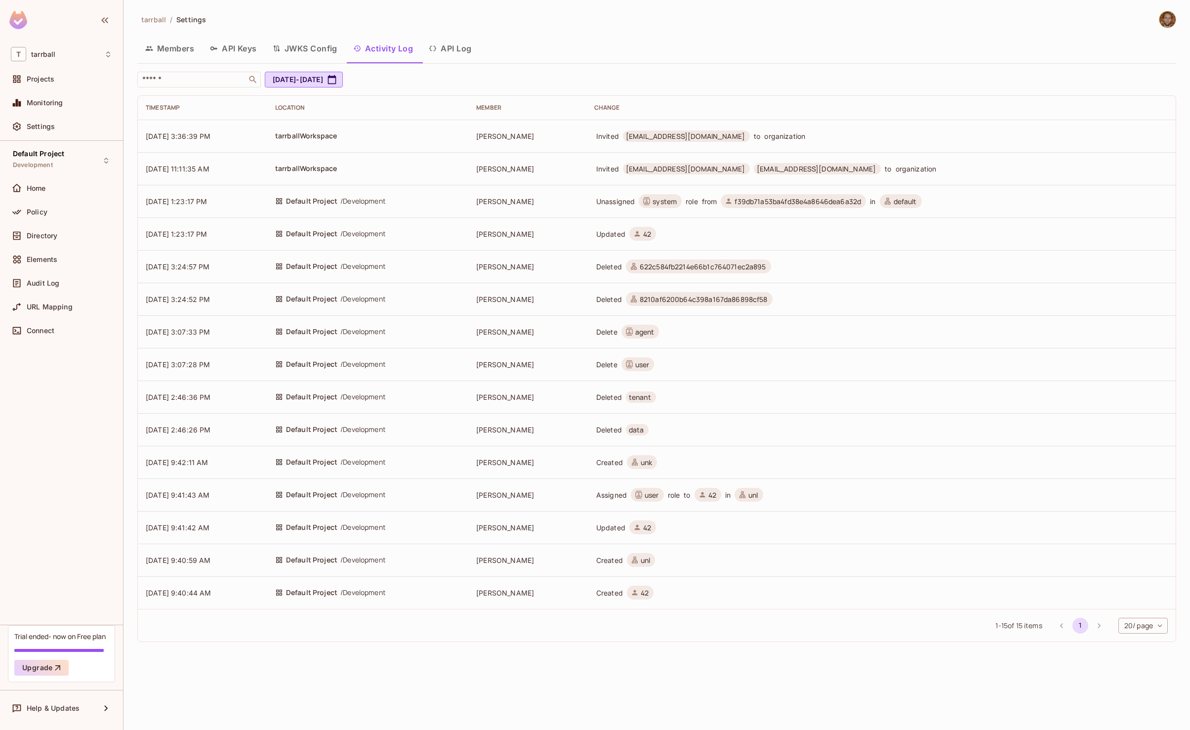
click at [327, 202] on span "Default Project" at bounding box center [311, 201] width 51 height 11
click at [60, 53] on div "T tarrball" at bounding box center [61, 54] width 101 height 14
click at [80, 58] on div at bounding box center [595, 365] width 1190 height 730
click at [161, 22] on span "tarrball" at bounding box center [153, 19] width 25 height 9
click at [48, 78] on span "Projects" at bounding box center [41, 79] width 28 height 8
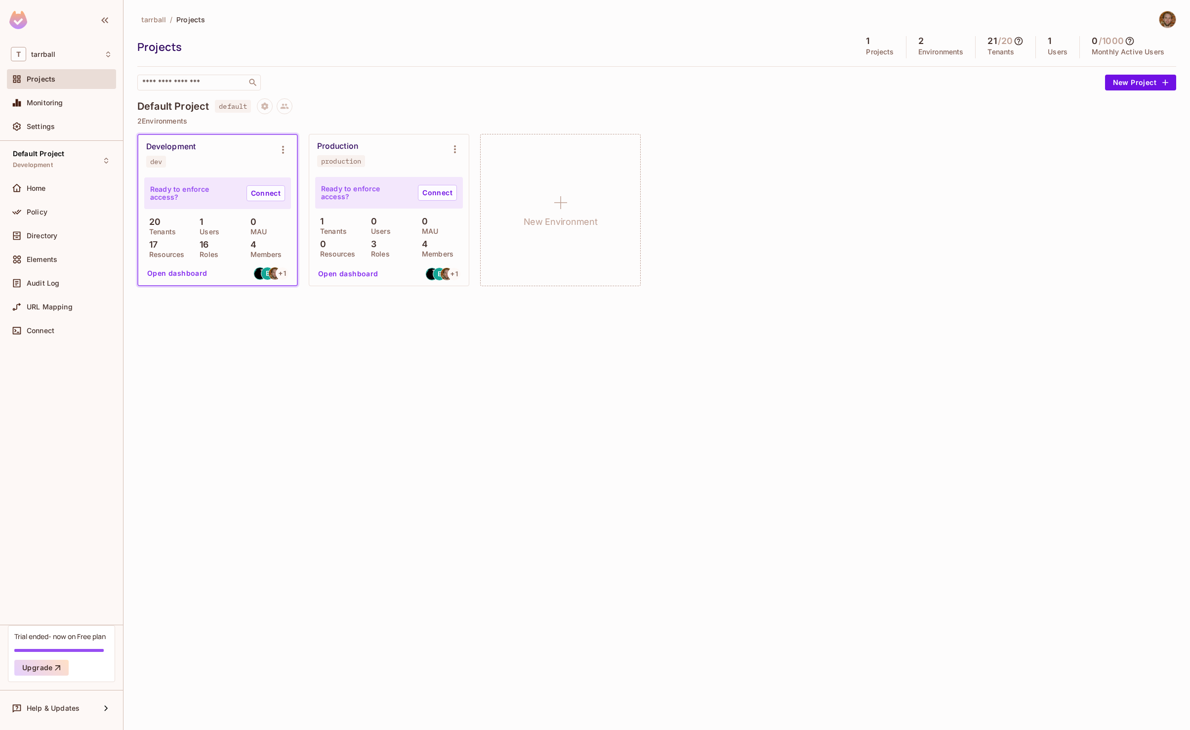
click at [172, 142] on div "Development" at bounding box center [170, 147] width 49 height 10
click at [334, 158] on div "production" at bounding box center [341, 161] width 40 height 8
copy div "production"
click at [365, 301] on div "tarrball / Projects Projects 1 Projects 2 Environments 21 / 20 Tenants 1 Users …" at bounding box center [657, 365] width 1067 height 730
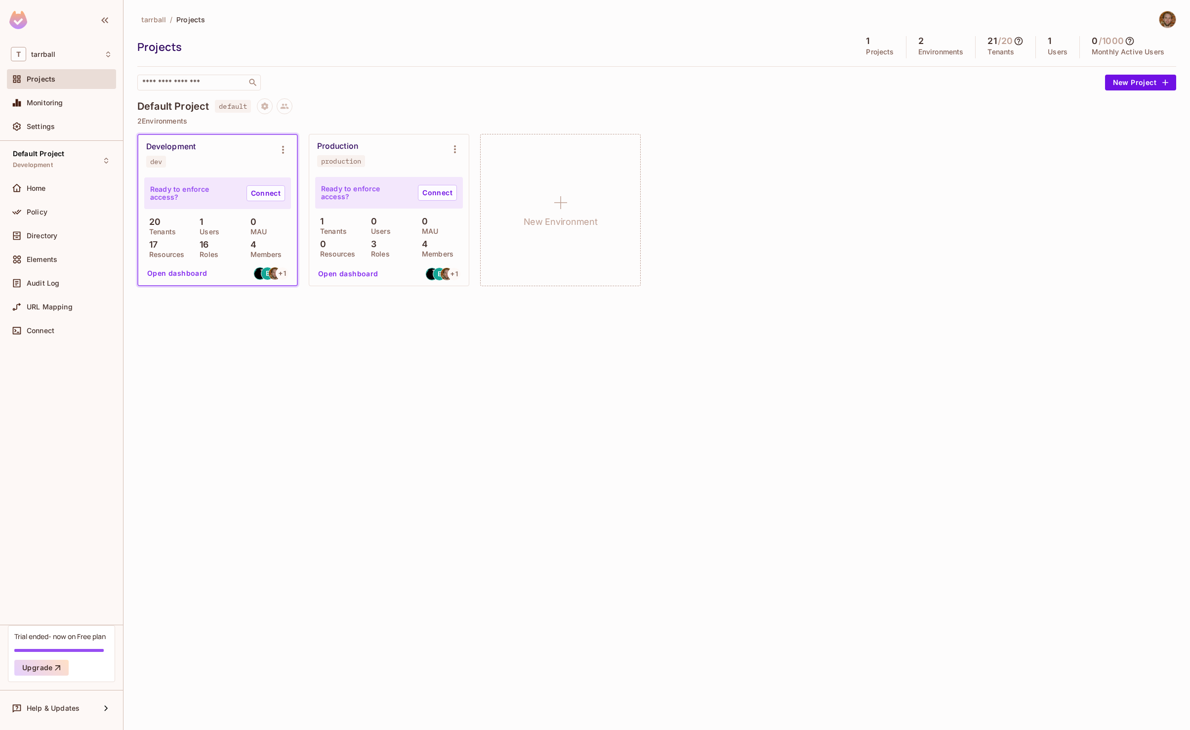
click at [356, 394] on div "tarrball / Projects Projects 1 Projects 2 Environments 21 / 20 Tenants 1 Users …" at bounding box center [657, 365] width 1067 height 730
click at [42, 127] on span "Settings" at bounding box center [41, 127] width 28 height 8
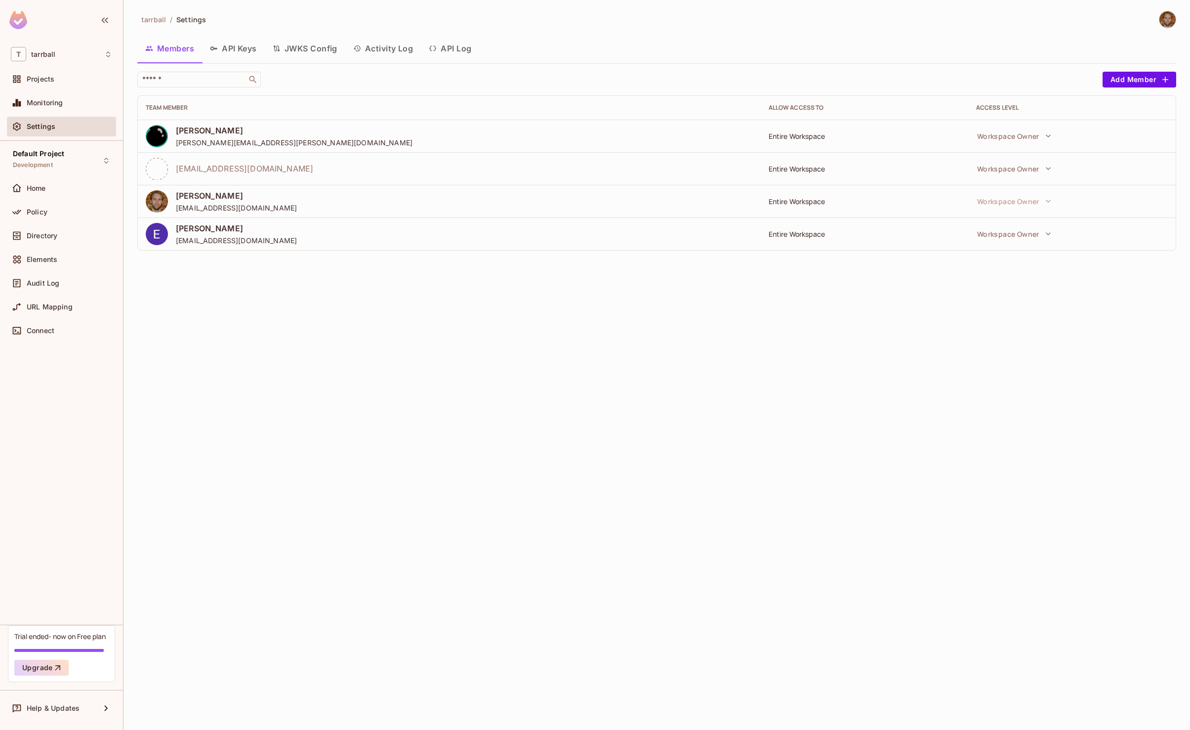
click at [236, 51] on button "API Keys" at bounding box center [233, 48] width 63 height 25
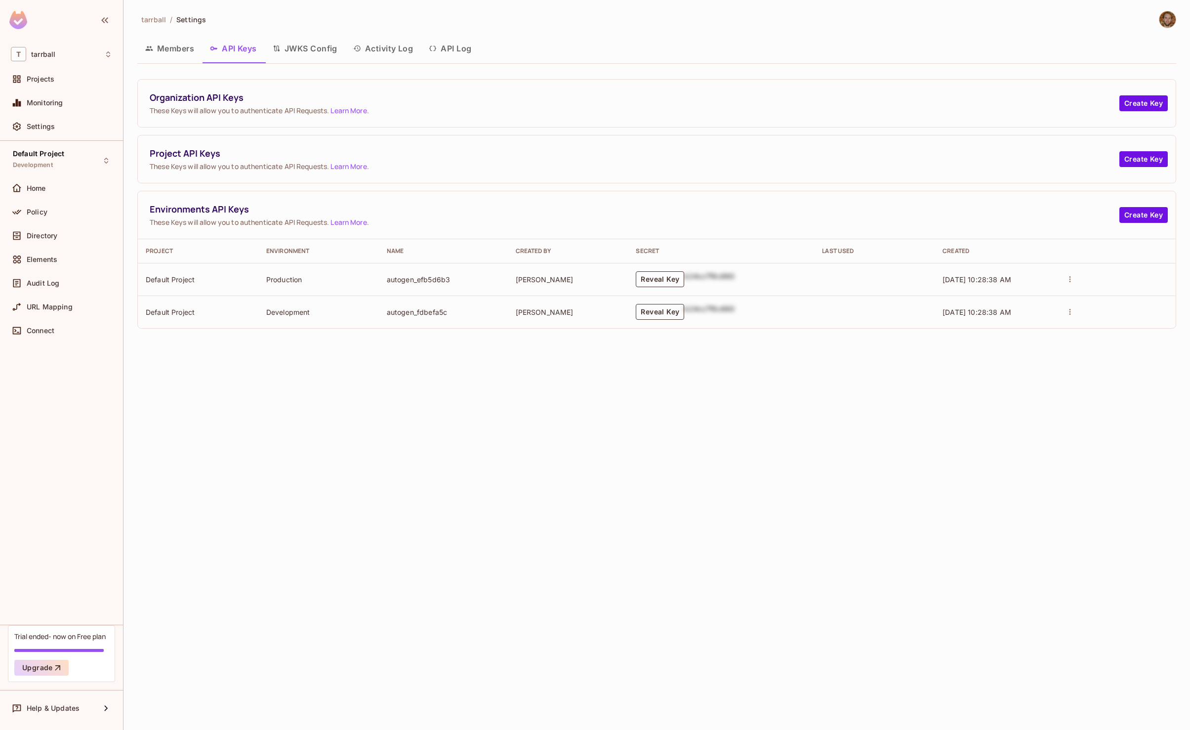
click at [660, 316] on button "Reveal Key" at bounding box center [660, 312] width 48 height 16
drag, startPoint x: 604, startPoint y: 304, endPoint x: 730, endPoint y: 323, distance: 127.4
click at [730, 323] on p "permit_key_BgNDKUWLOKGg7eNJ5z1GAozYOc0vtmeDVGvDfXi6Xvt86YFwynrmRXJdzIrLPCsTU4xl…" at bounding box center [675, 312] width 143 height 28
copy p "permit_key_BgNDKUWLOKGg7eNJ5z1GAozYOc0vtmeDVGvDfXi6Xvt86YFwynrmRXJdzIrLPCsTU4xl…"
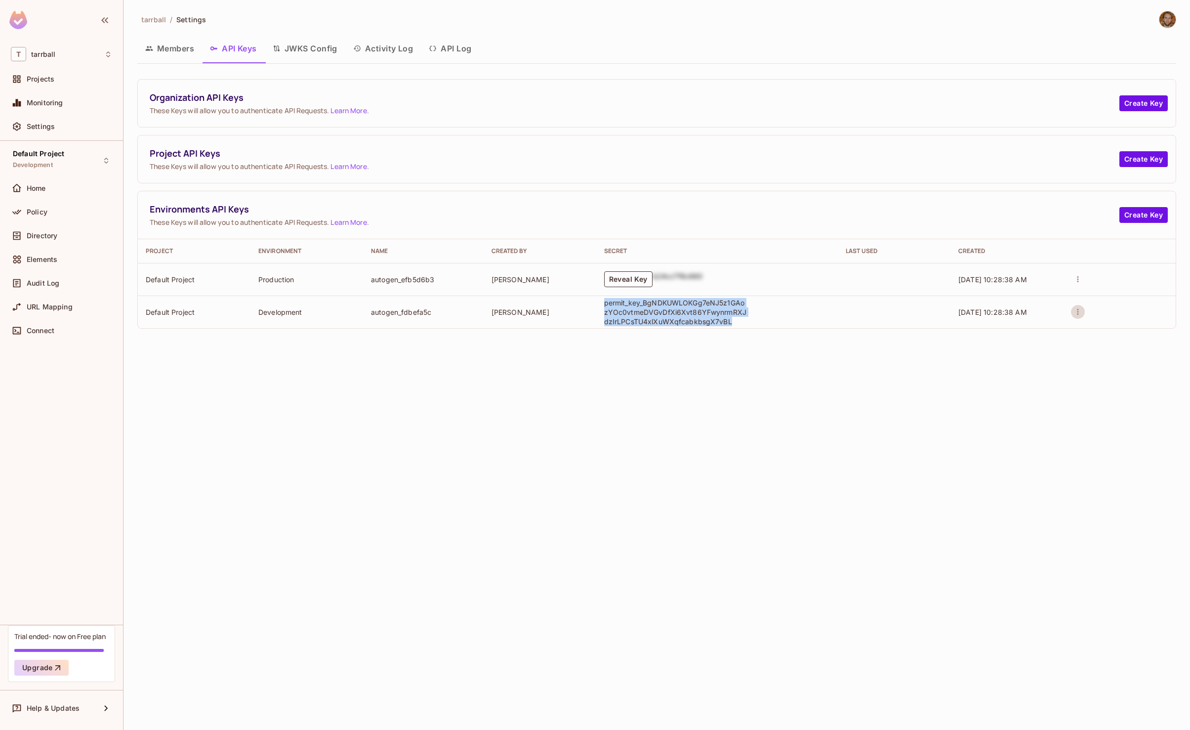
click at [1083, 314] on button "actions" at bounding box center [1078, 312] width 14 height 14
click at [883, 375] on div at bounding box center [595, 365] width 1190 height 730
drag, startPoint x: 880, startPoint y: 375, endPoint x: 833, endPoint y: 376, distance: 47.4
click at [879, 376] on div "tarrball / Settings Members API Keys JWKS Config Activity Log API Log Organizat…" at bounding box center [657, 365] width 1067 height 730
click at [1152, 218] on button "Create Key" at bounding box center [1144, 215] width 48 height 16
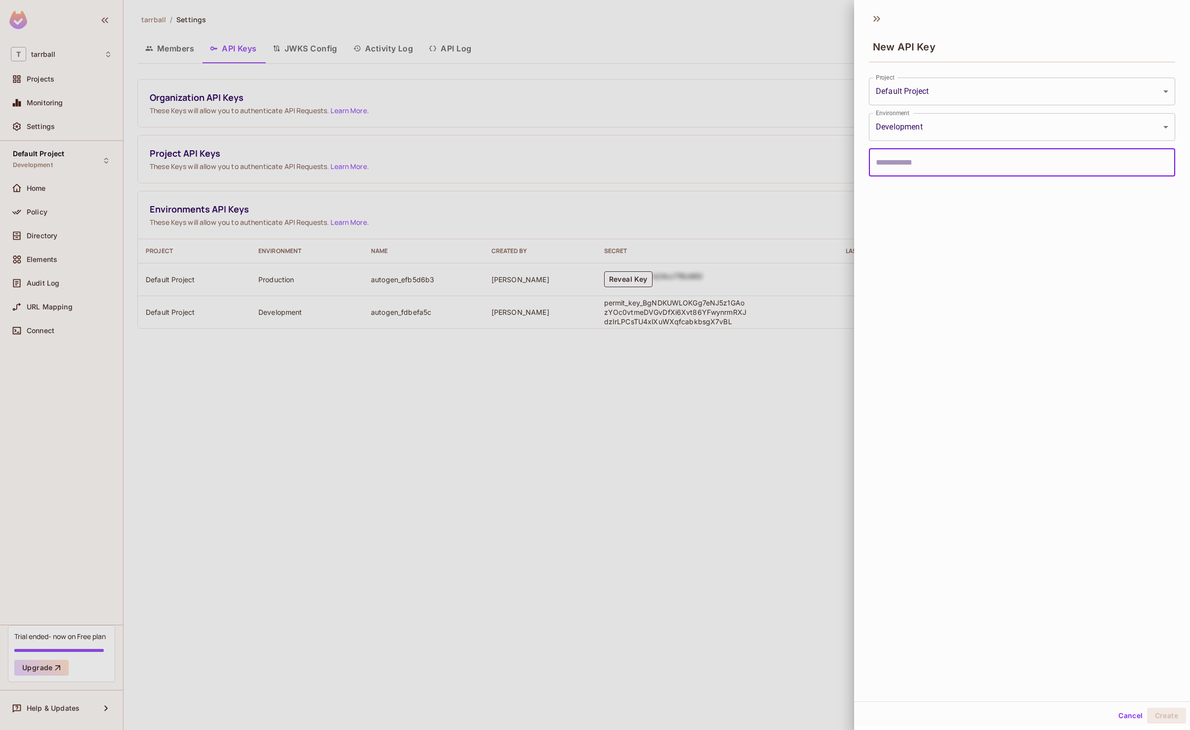
click at [954, 125] on body "**********" at bounding box center [595, 365] width 1190 height 730
click at [954, 125] on div at bounding box center [595, 365] width 1190 height 730
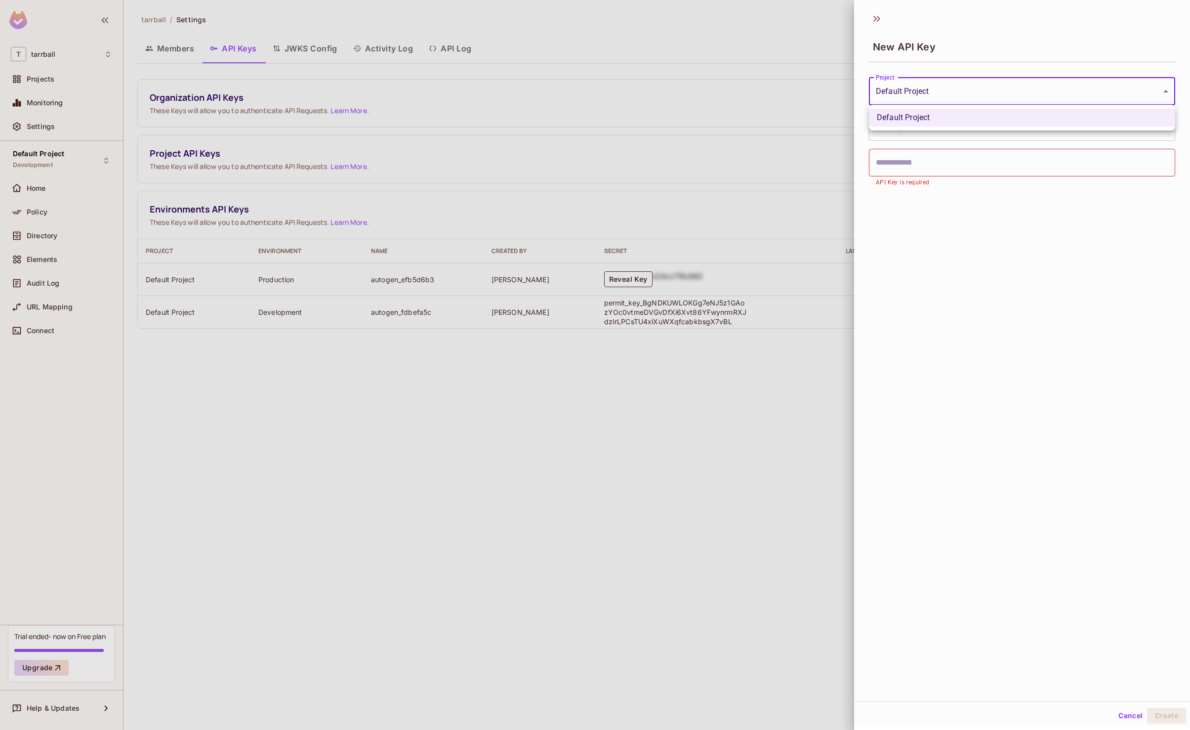
click at [959, 91] on body "**********" at bounding box center [595, 365] width 1190 height 730
click at [959, 91] on div at bounding box center [595, 365] width 1190 height 730
click at [882, 18] on icon at bounding box center [877, 19] width 16 height 16
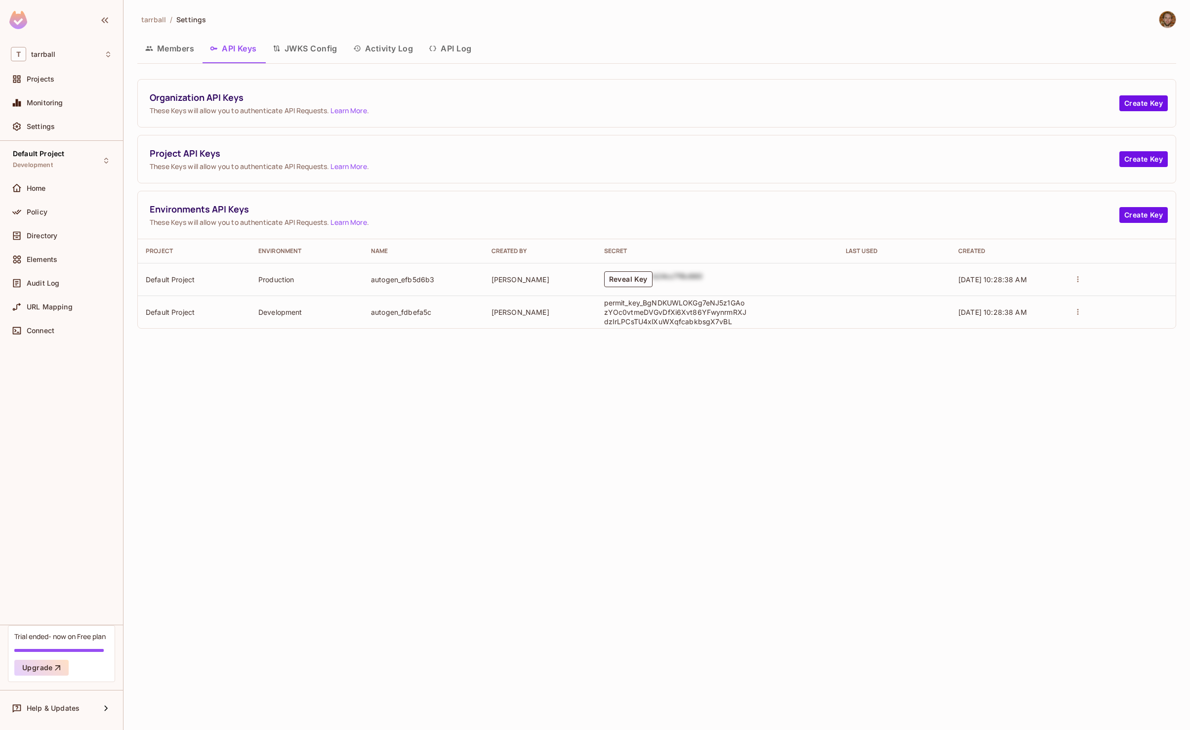
click at [640, 405] on div "tarrball / Settings Members API Keys JWKS Config Activity Log API Log Organizat…" at bounding box center [657, 365] width 1067 height 730
click at [45, 158] on div "Default Project Development" at bounding box center [38, 160] width 51 height 21
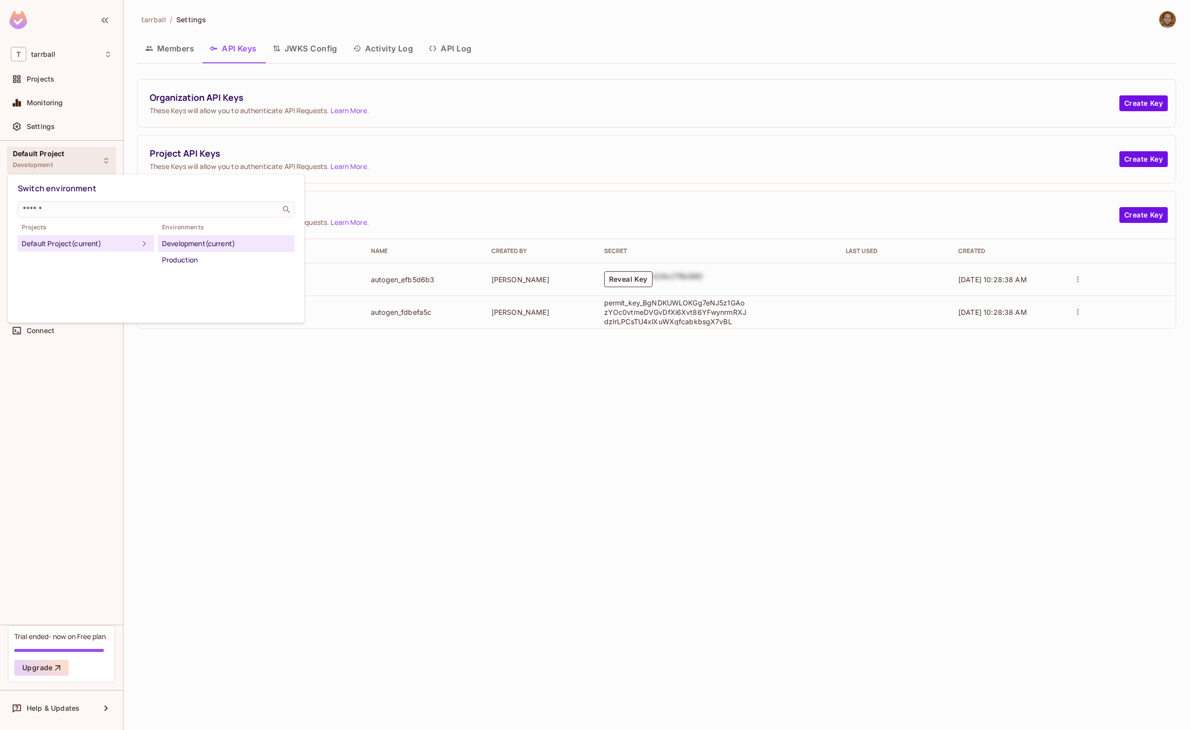
click at [45, 158] on div at bounding box center [595, 365] width 1190 height 730
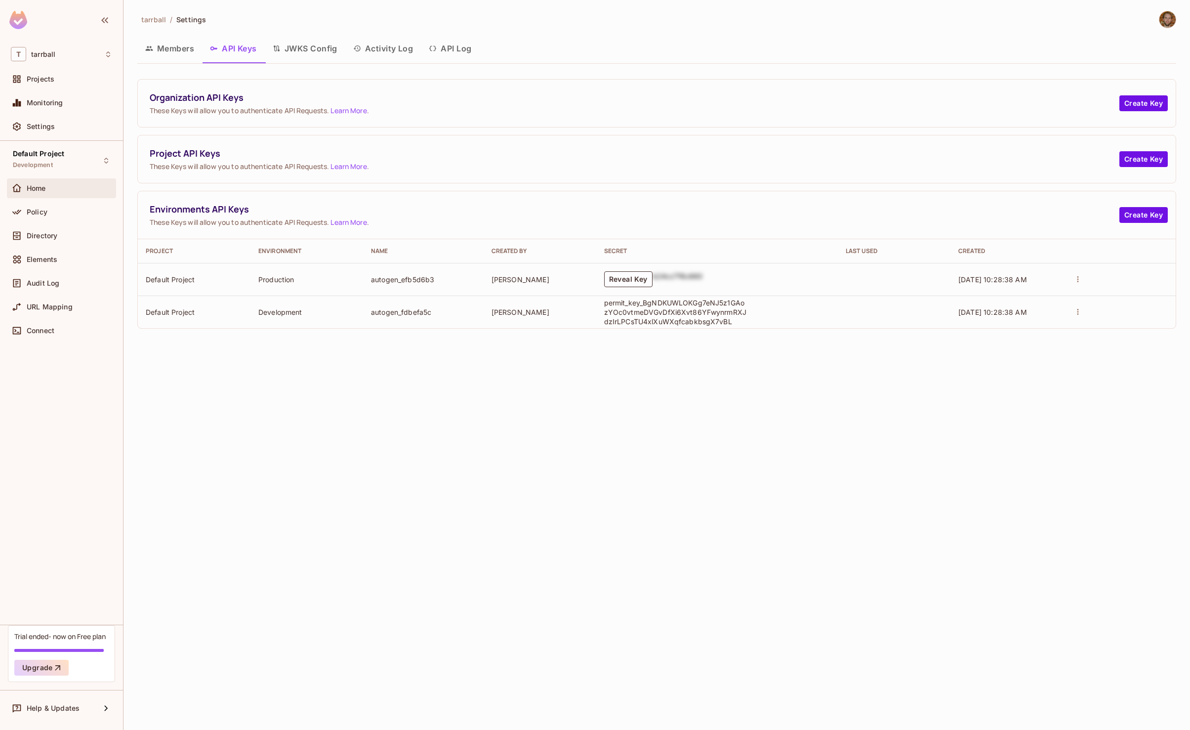
click at [38, 189] on span "Home" at bounding box center [36, 188] width 19 height 8
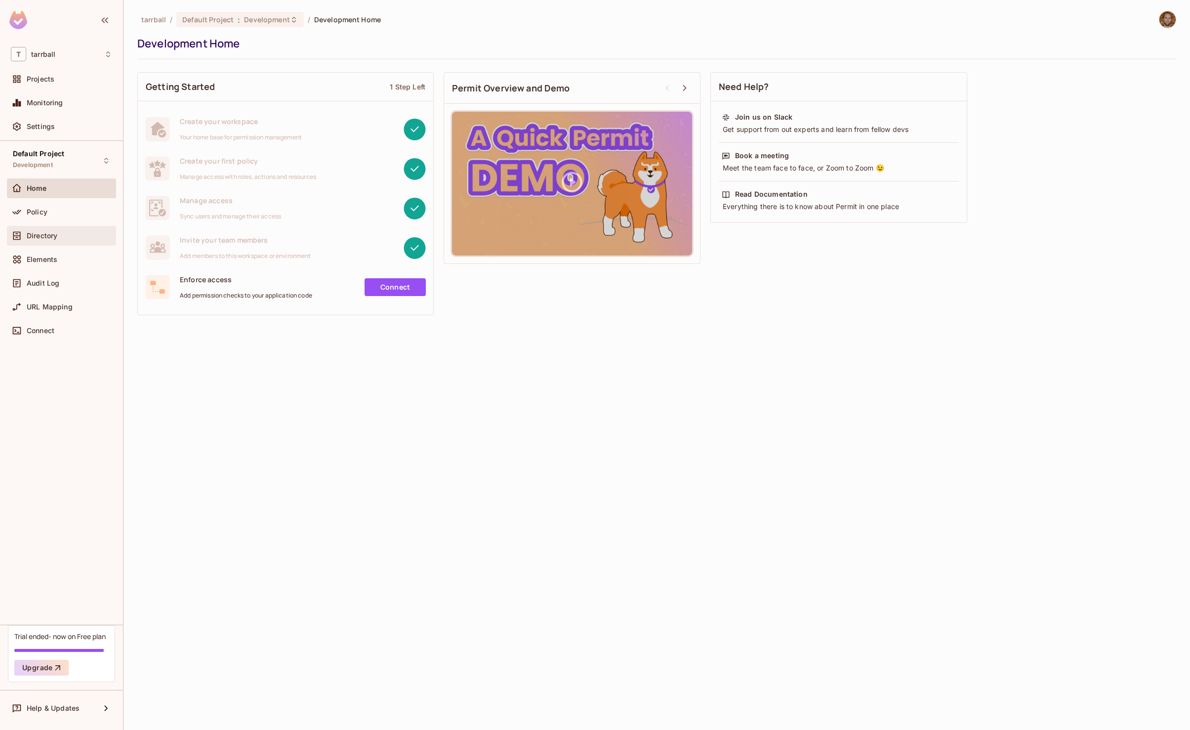
click at [48, 240] on div "Directory" at bounding box center [61, 236] width 101 height 12
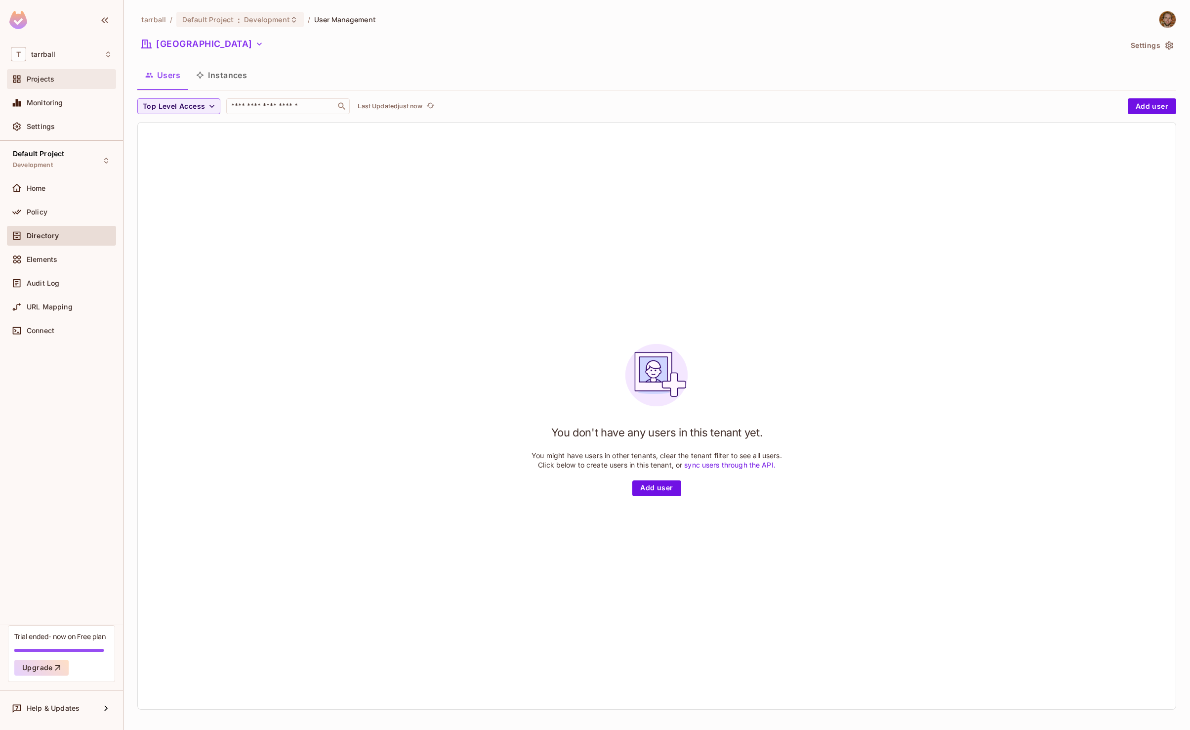
click at [50, 71] on div "Projects" at bounding box center [61, 79] width 109 height 20
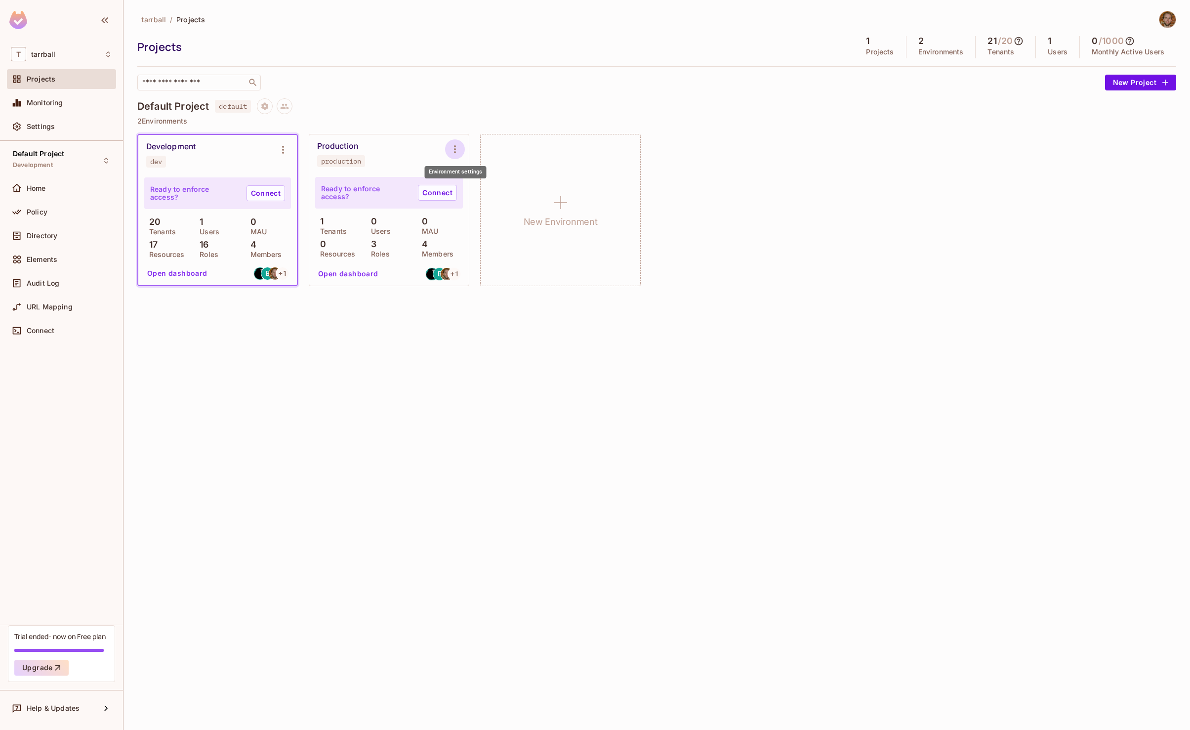
click at [457, 153] on icon "Environment settings" at bounding box center [455, 149] width 12 height 12
click at [350, 370] on div at bounding box center [595, 365] width 1190 height 730
click at [350, 271] on button "Open dashboard" at bounding box center [348, 274] width 68 height 16
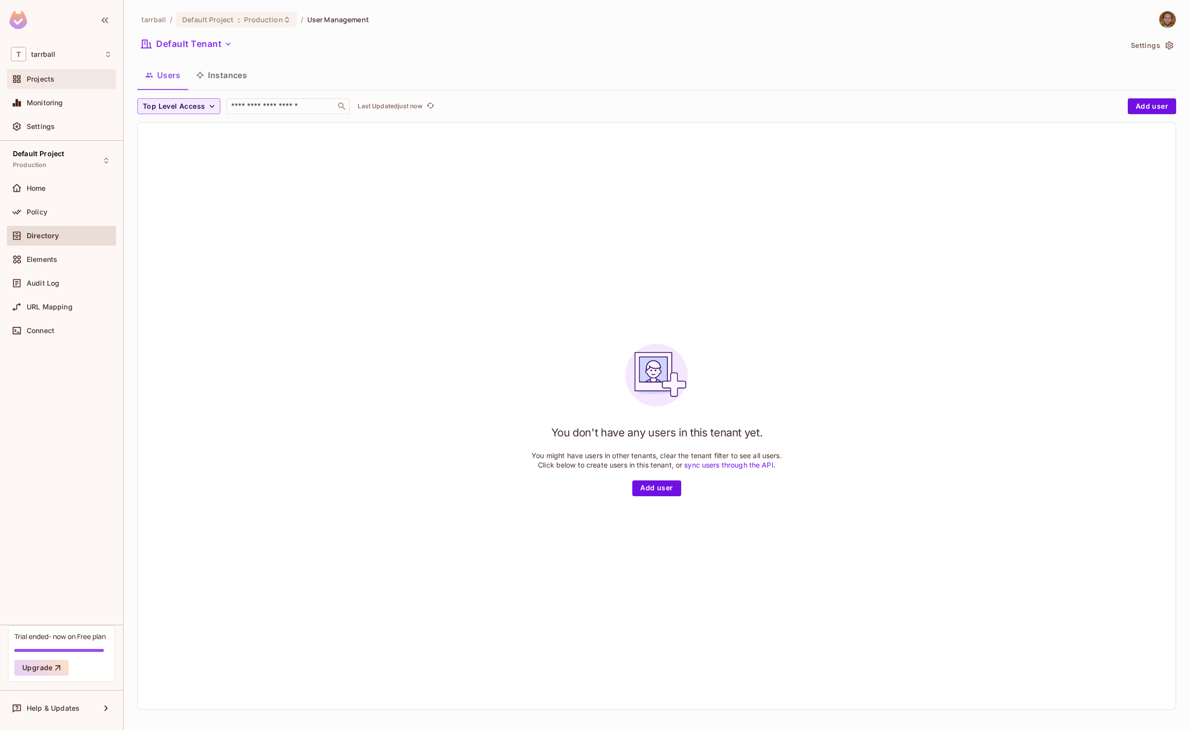
click at [36, 76] on span "Projects" at bounding box center [41, 79] width 28 height 8
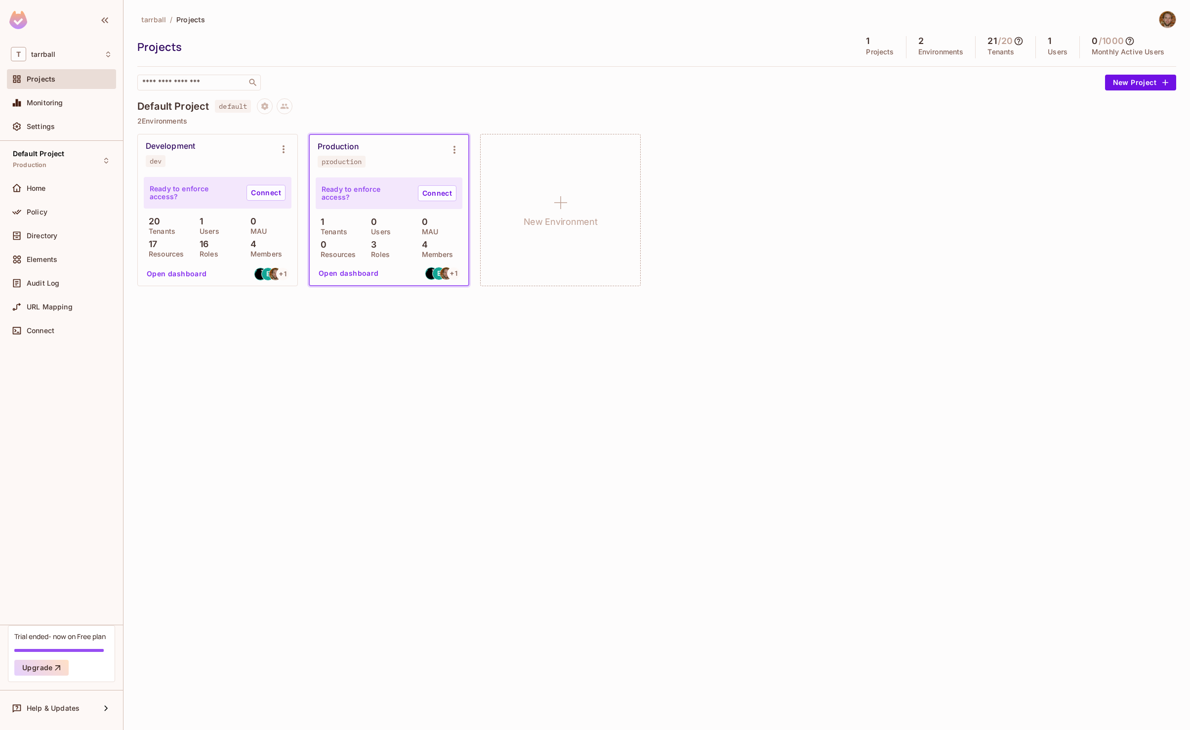
click at [334, 144] on div "Production" at bounding box center [338, 147] width 41 height 10
click at [452, 149] on icon "Environment settings" at bounding box center [455, 150] width 12 height 12
click at [504, 234] on div "Edit Environment" at bounding box center [510, 234] width 56 height 10
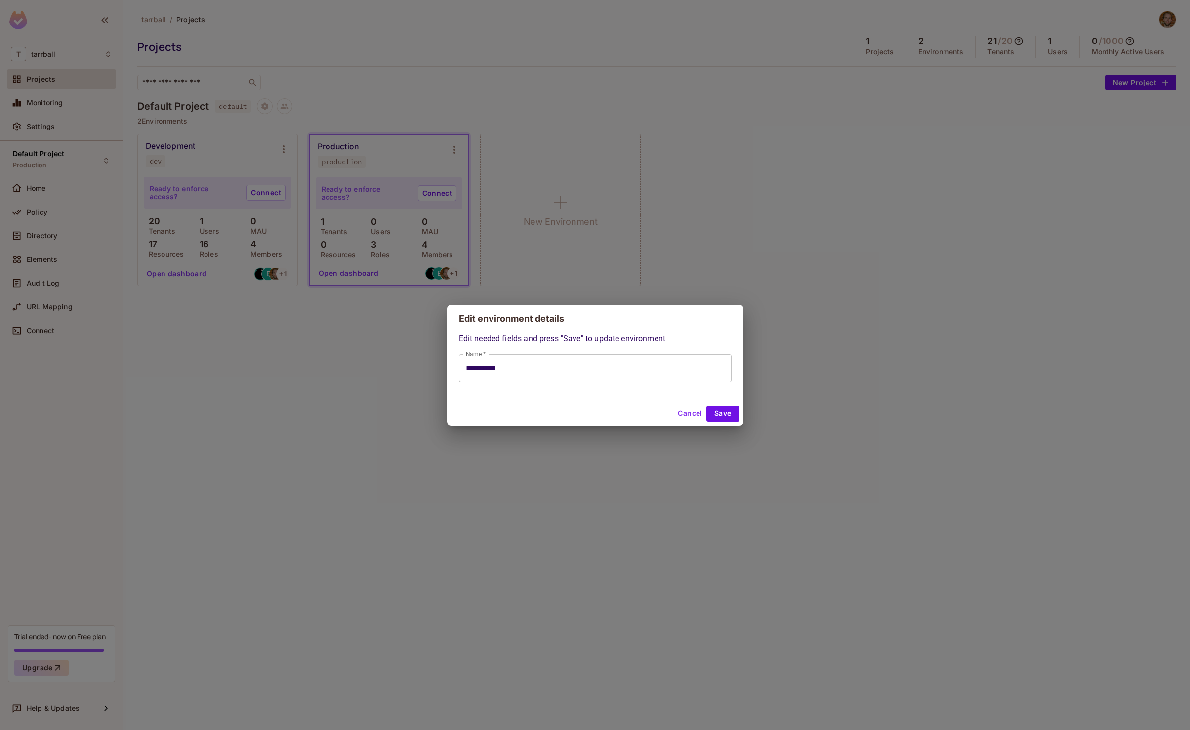
click at [522, 366] on input "**********" at bounding box center [595, 368] width 273 height 28
click at [692, 414] on button "Cancel" at bounding box center [690, 414] width 32 height 16
type input "**********"
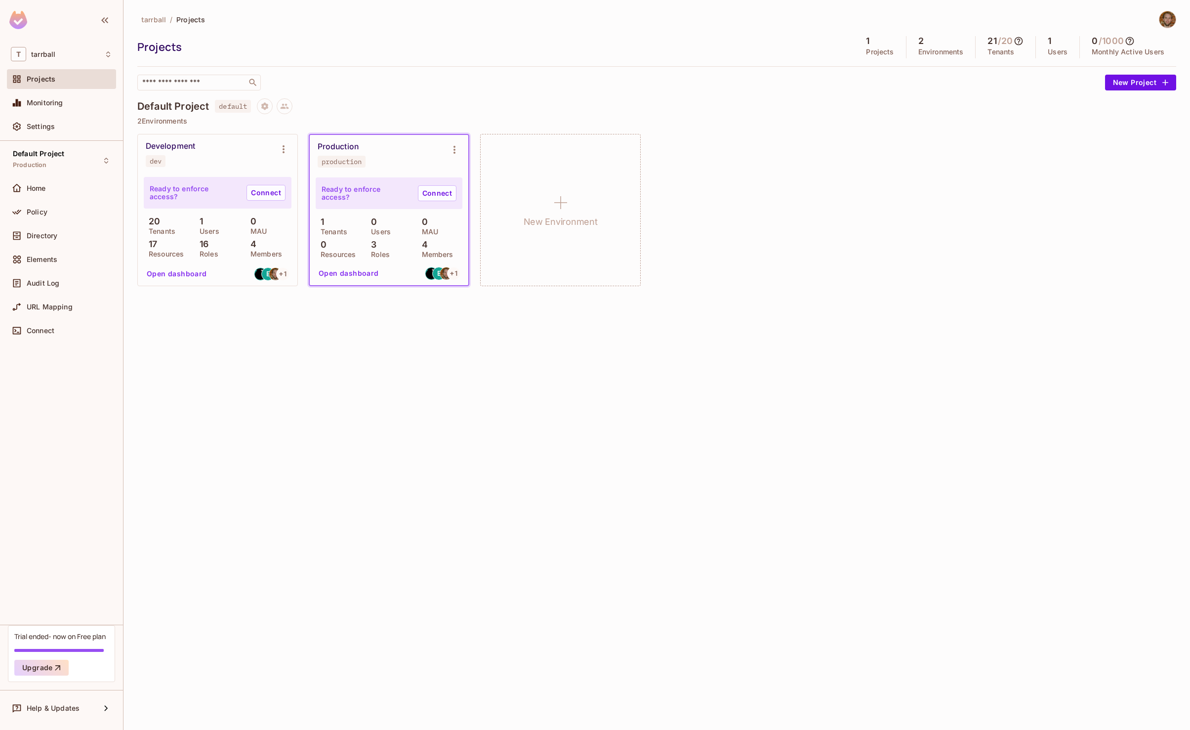
click at [353, 268] on button "Open dashboard" at bounding box center [349, 273] width 68 height 16
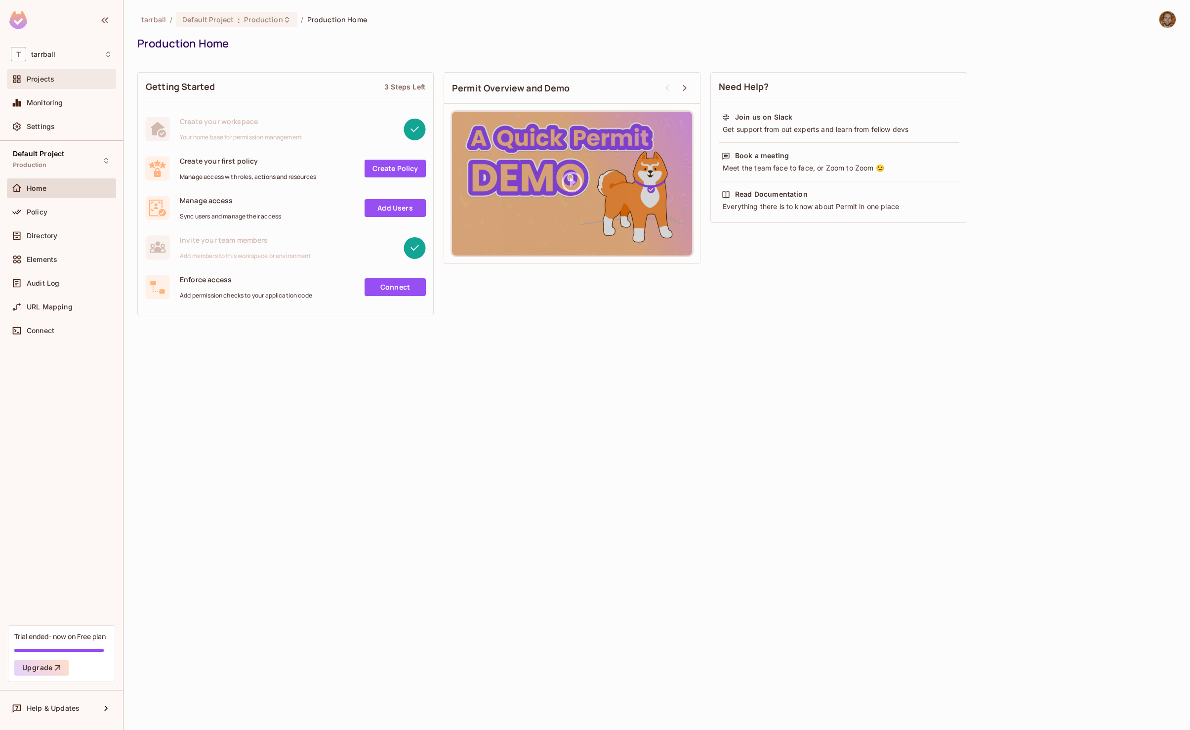
click at [60, 84] on div "Projects" at bounding box center [61, 79] width 101 height 12
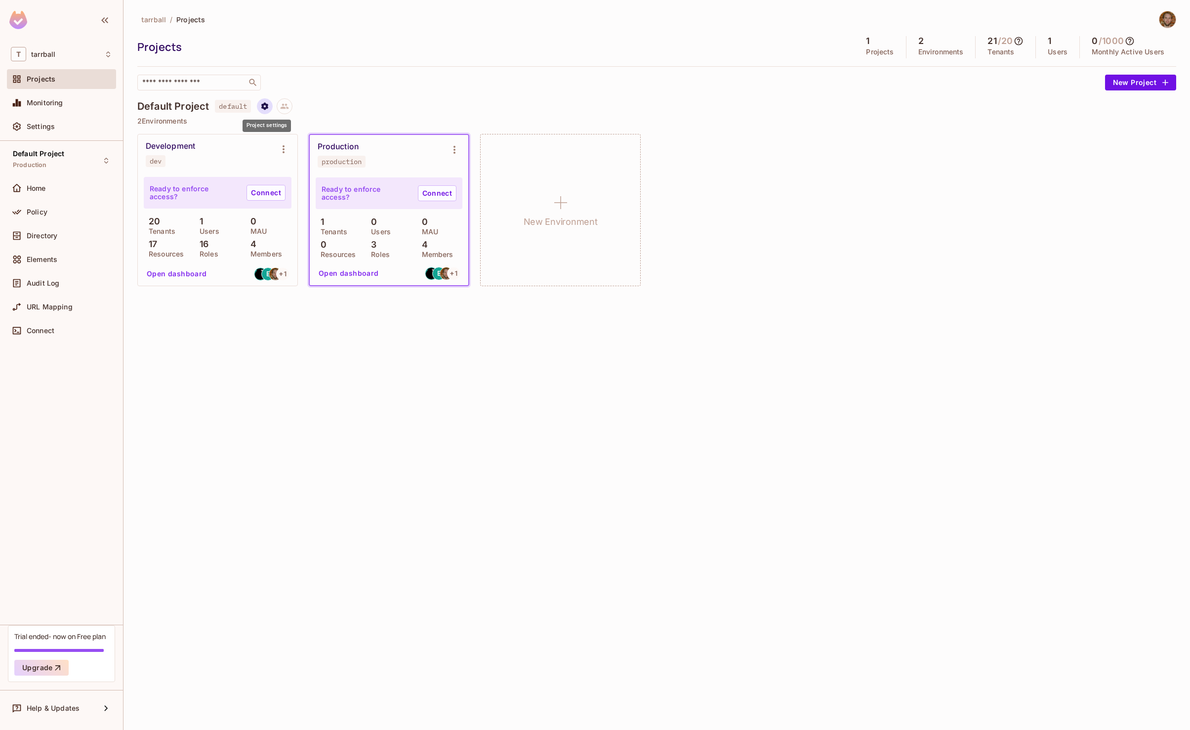
click at [266, 111] on button "Project settings" at bounding box center [265, 106] width 16 height 16
click at [298, 141] on div "Edit Project" at bounding box center [313, 144] width 39 height 10
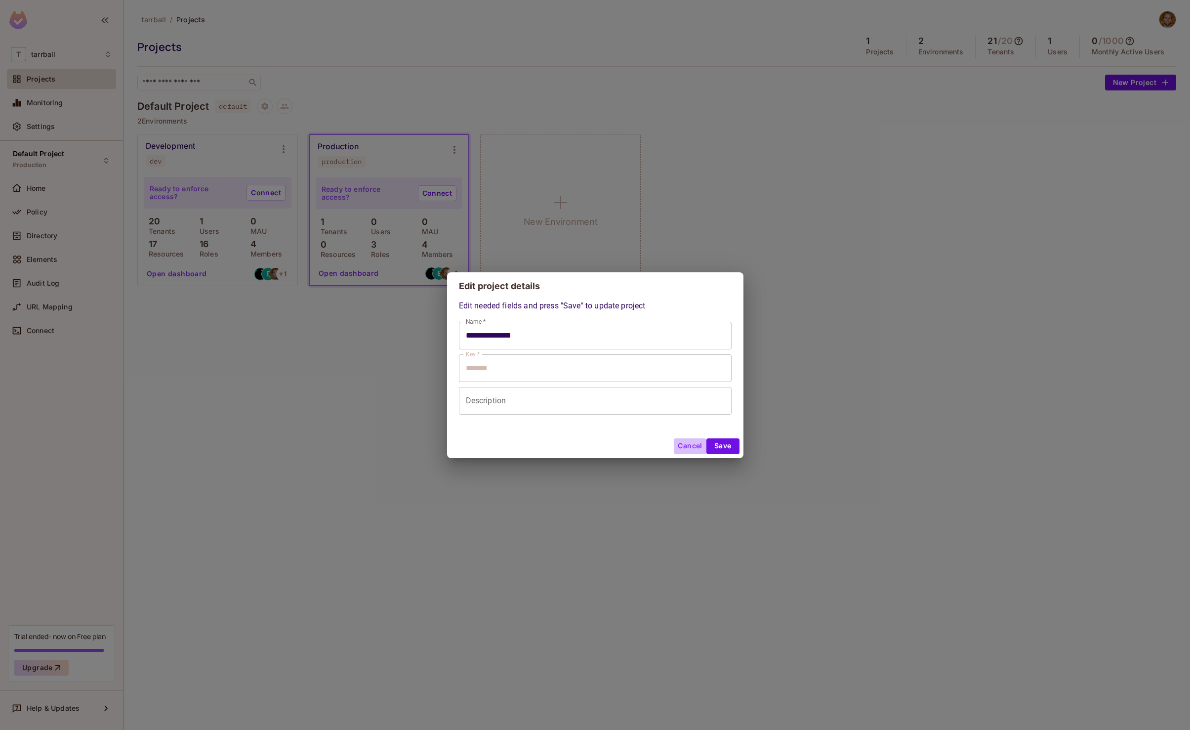
click at [686, 445] on button "Cancel" at bounding box center [690, 446] width 32 height 16
type input "**********"
type input "*******"
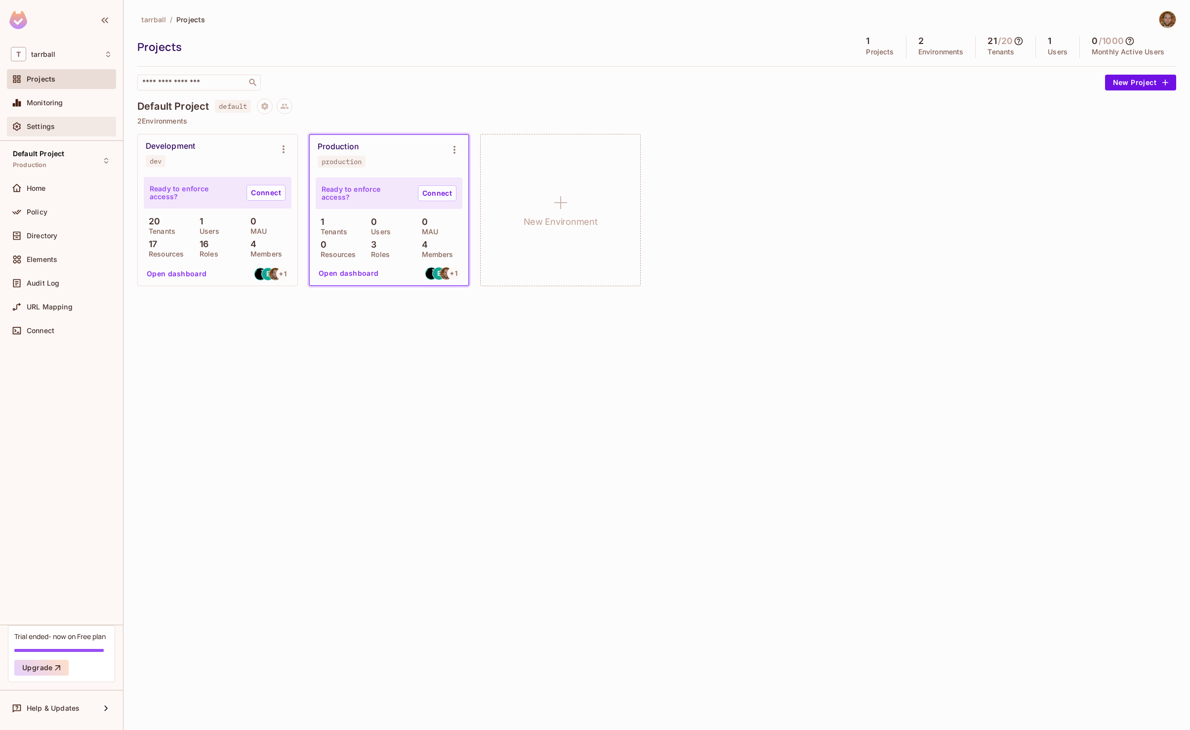
click at [39, 127] on span "Settings" at bounding box center [41, 127] width 28 height 8
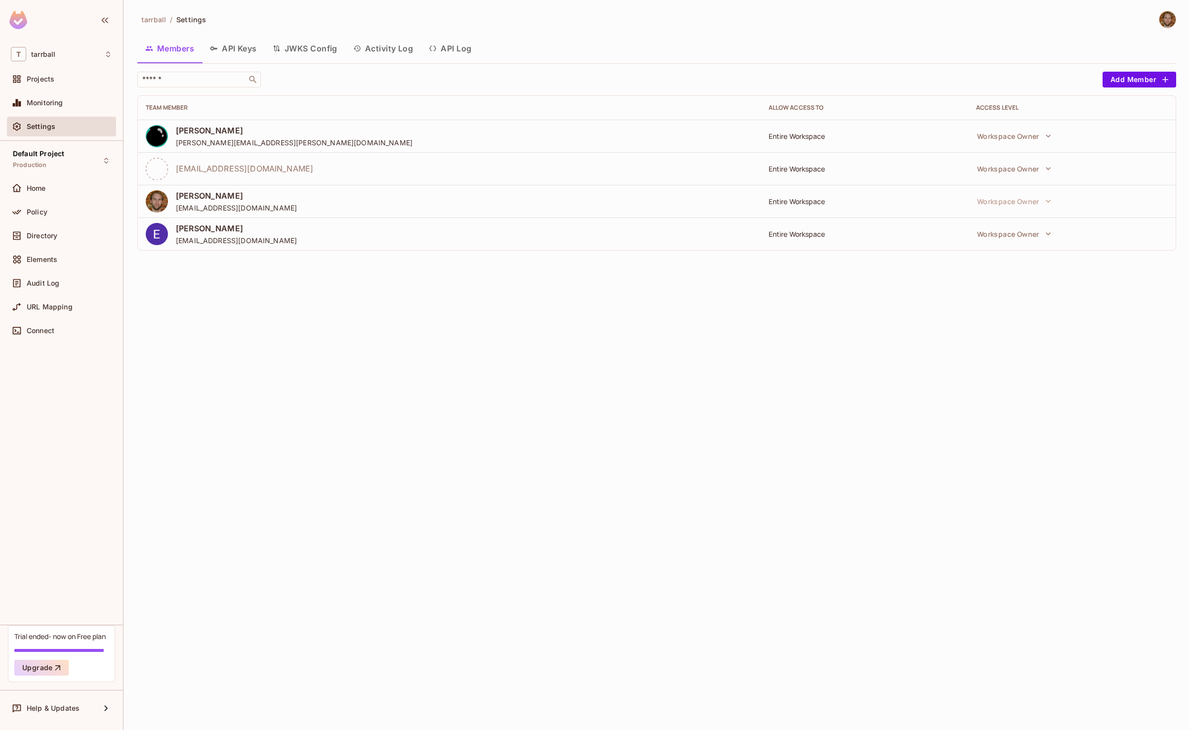
click at [235, 48] on button "API Keys" at bounding box center [233, 48] width 63 height 25
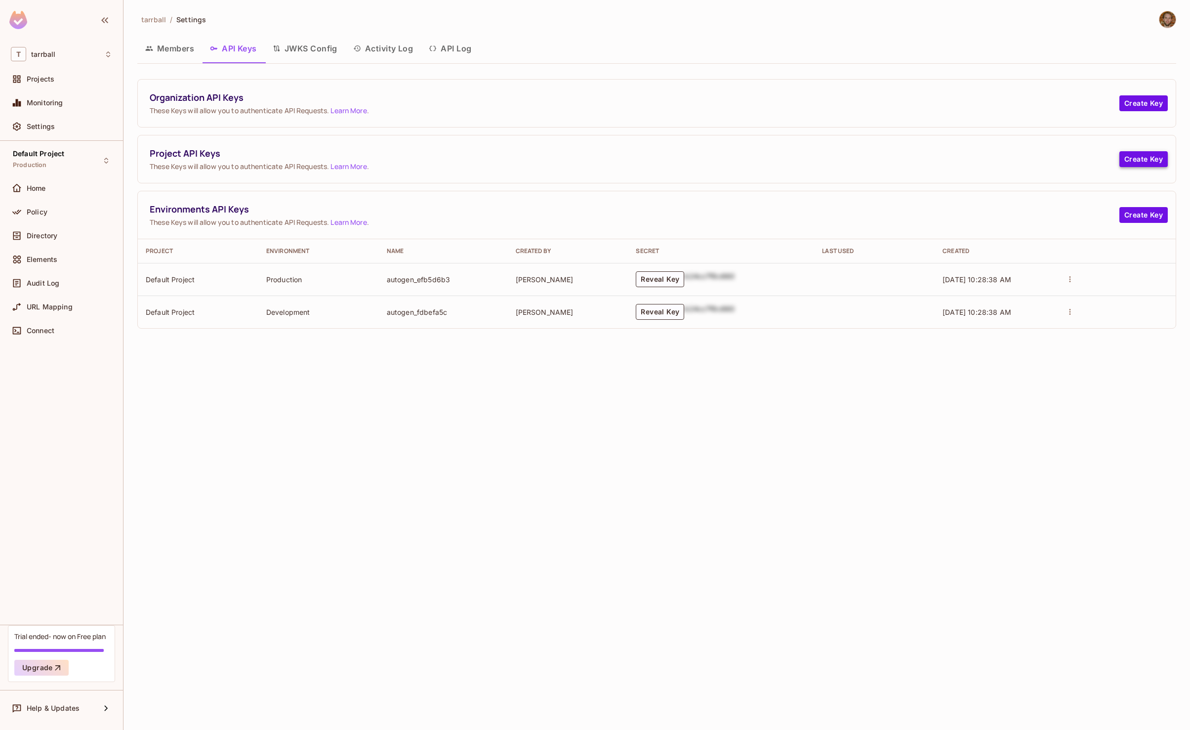
click at [1155, 162] on button "Create Key" at bounding box center [1144, 159] width 48 height 16
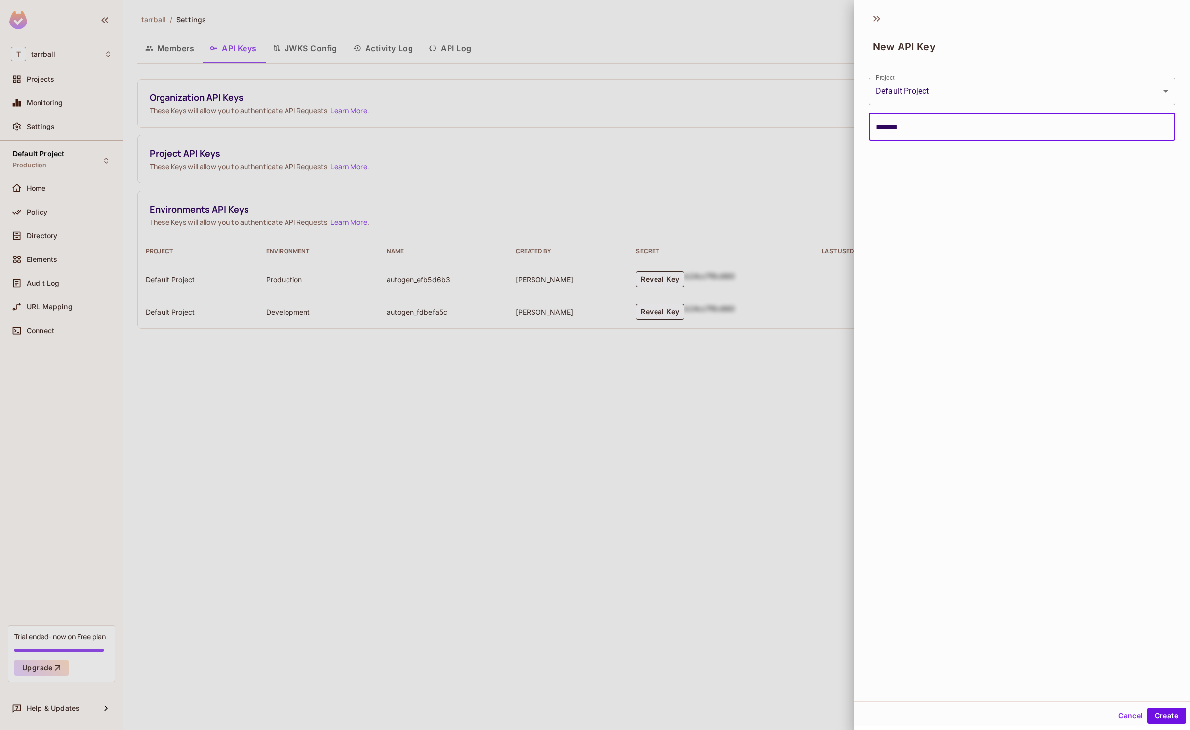
type input "*******"
click at [952, 91] on body "**********" at bounding box center [595, 365] width 1190 height 730
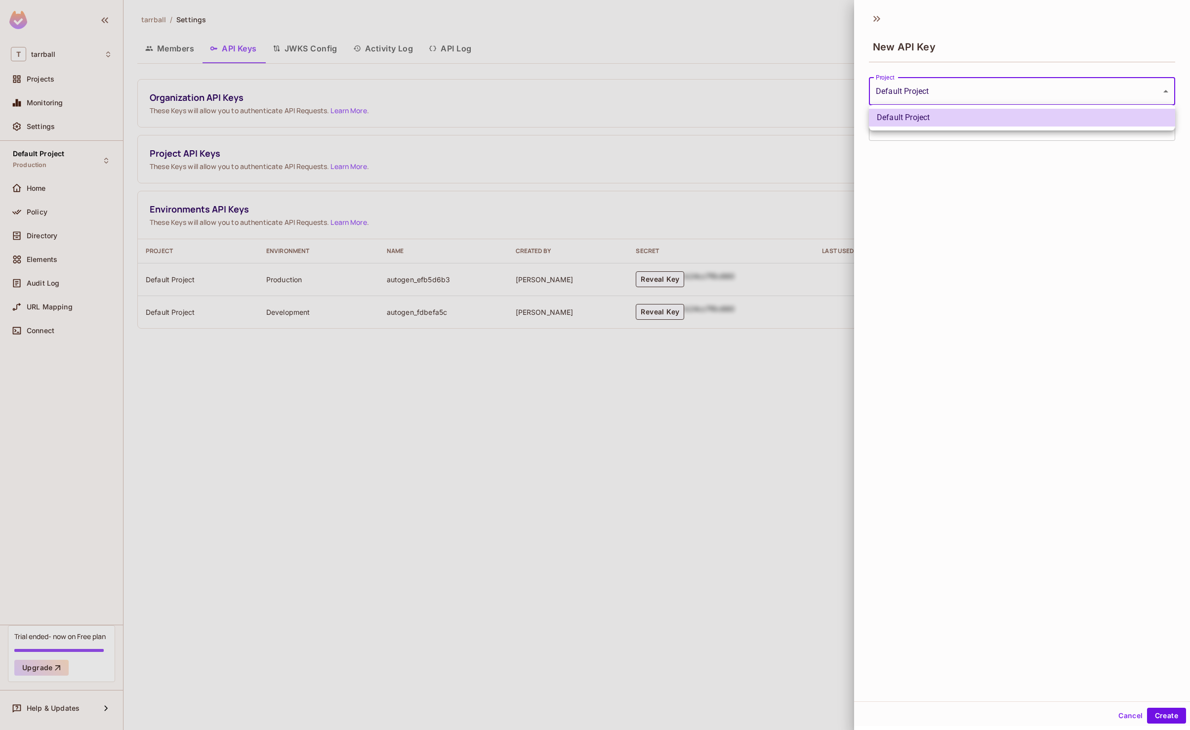
click at [952, 91] on div at bounding box center [595, 365] width 1190 height 730
click at [982, 206] on div "**********" at bounding box center [1022, 354] width 336 height 694
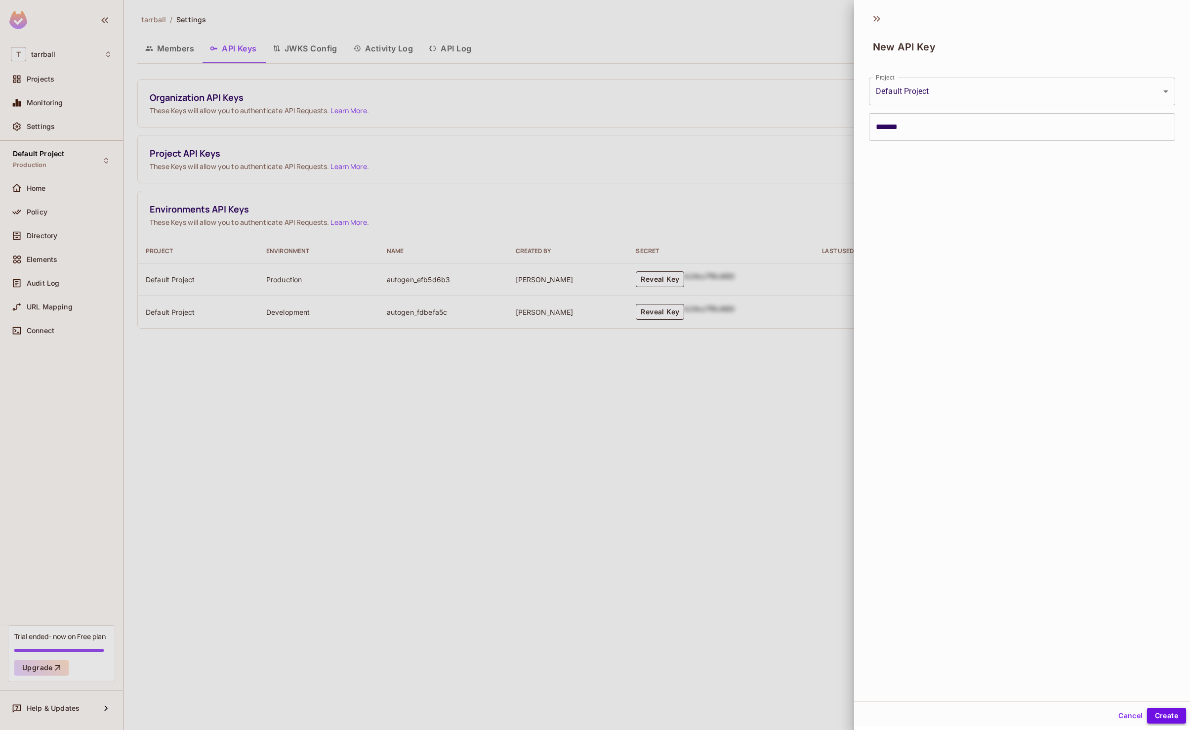
click at [1171, 710] on button "Create" at bounding box center [1166, 716] width 39 height 16
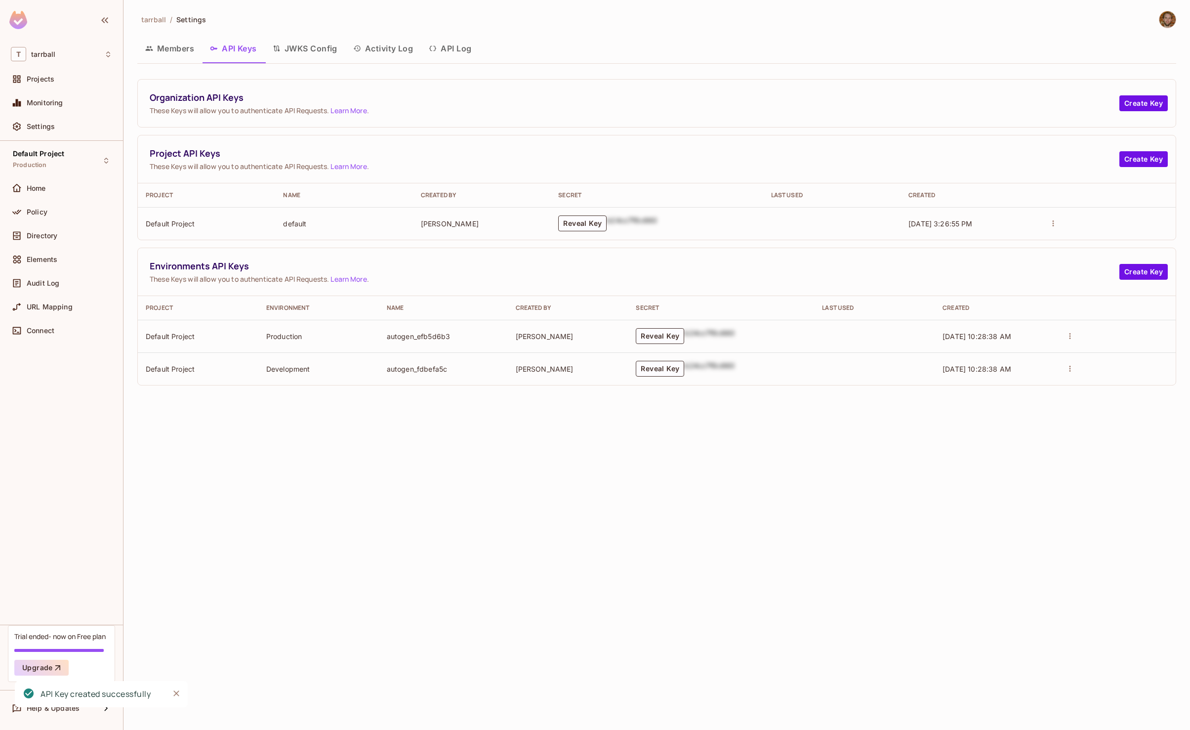
click at [326, 258] on div "Environments API Keys These Keys will allow you to authenticate API Requests. L…" at bounding box center [657, 272] width 1038 height 48
click at [588, 221] on button "Reveal Key" at bounding box center [582, 223] width 48 height 16
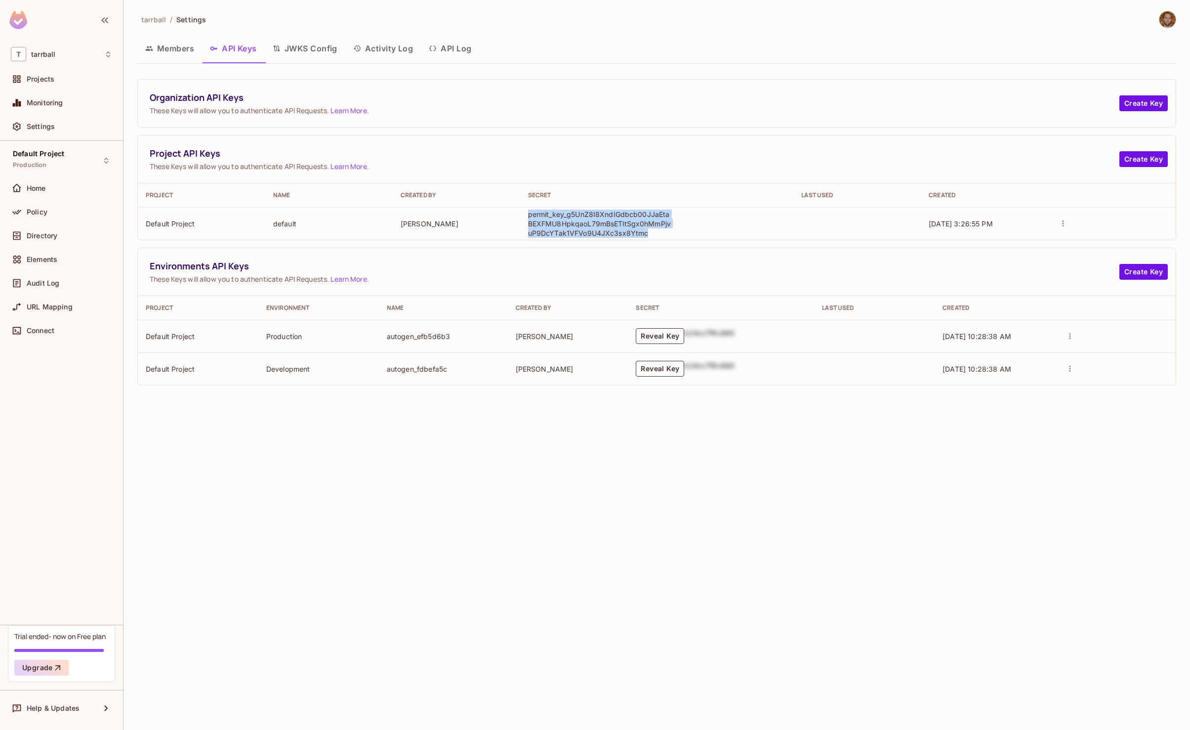
drag, startPoint x: 529, startPoint y: 215, endPoint x: 651, endPoint y: 233, distance: 123.3
click at [651, 233] on p "permit_key_g5UnZ8I8XndIGdbcb00JJaEtaBEXFMU8HpkqaoL79mBsETltSgx0hMmPjvuP9DcYTak1…" at bounding box center [599, 223] width 143 height 28
copy p "permit_key_g5UnZ8I8XndIGdbcb00JJaEtaBEXFMU8HpkqaoL79mBsETltSgx0hMmPjvuP9DcYTak1…"
click at [625, 260] on span "Environments API Keys" at bounding box center [635, 266] width 970 height 12
click at [39, 82] on span "Projects" at bounding box center [41, 79] width 28 height 8
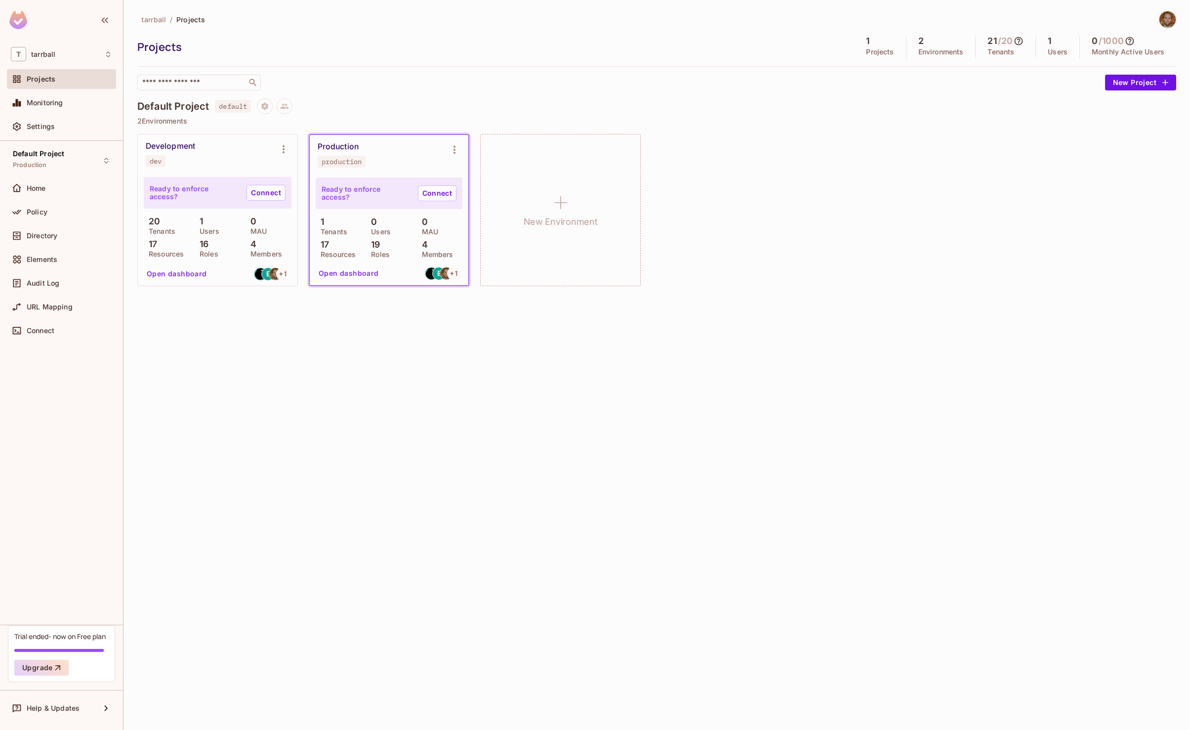
click at [328, 243] on p "17" at bounding box center [322, 245] width 13 height 10
click at [368, 313] on div "tarrball / Projects Projects 1 Projects 2 Environments 21 / 20 Tenants 1 Users …" at bounding box center [657, 365] width 1067 height 730
click at [342, 307] on div "tarrball / Projects Projects 1 Projects 2 Environments 21 / 20 Tenants 1 Users …" at bounding box center [657, 365] width 1067 height 730
click at [209, 315] on div "tarrball / Projects Projects 1 Projects 2 Environments 21 / 20 Tenants 1 Users …" at bounding box center [657, 365] width 1067 height 730
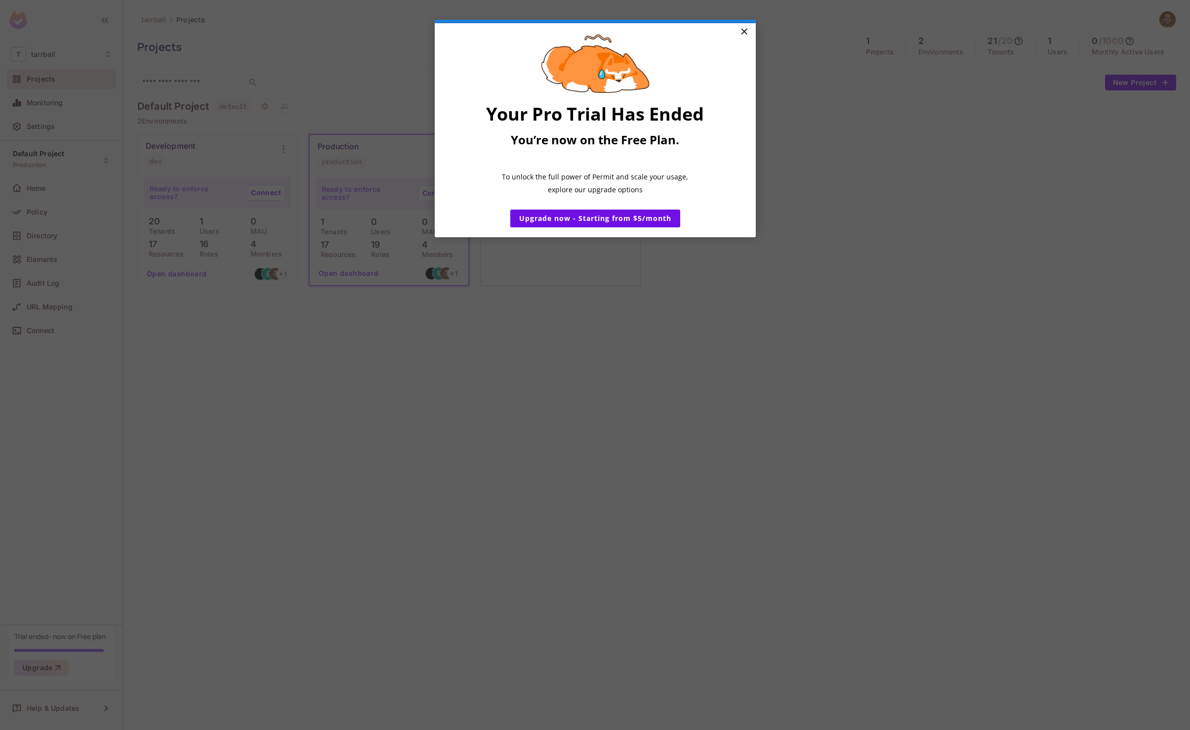
click at [744, 29] on link "×" at bounding box center [744, 32] width 17 height 18
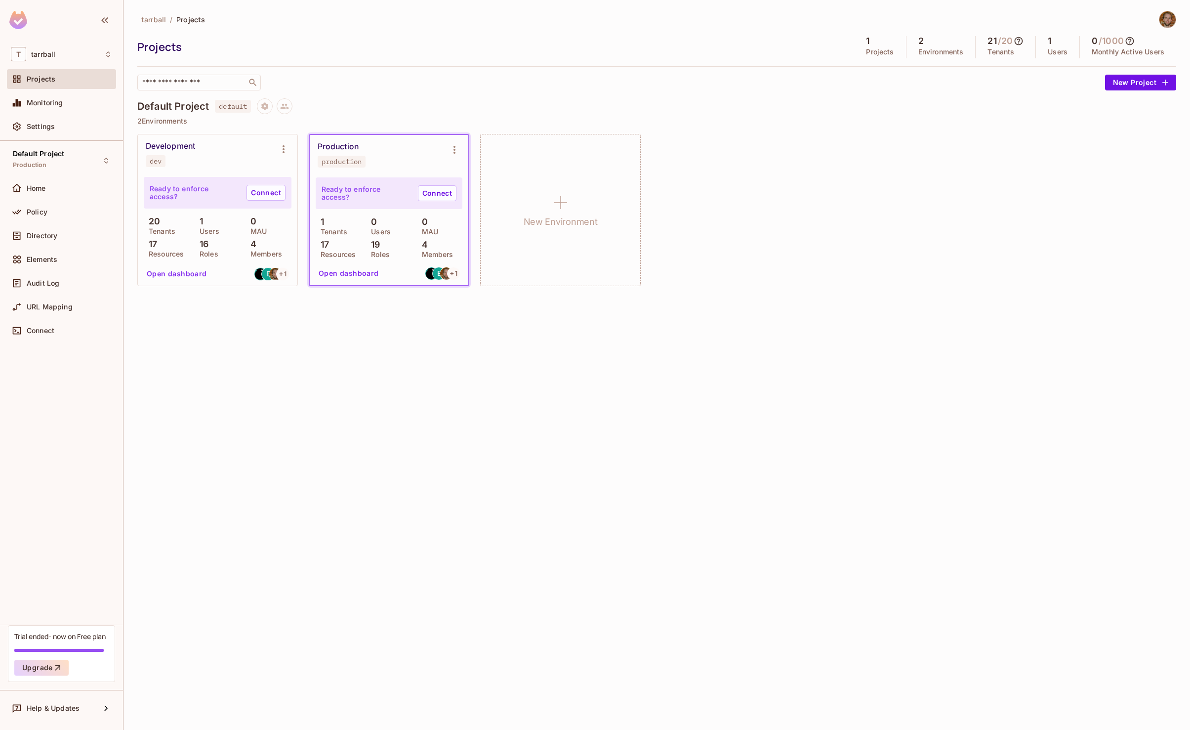
click at [322, 340] on div "tarrball / Projects Projects 1 Projects 2 Environments 21 / 20 Tenants 1 Users …" at bounding box center [657, 365] width 1067 height 730
click at [348, 333] on div "tarrball / Projects Projects 1 Projects 2 Environments 21 / 20 Tenants 1 Users …" at bounding box center [657, 365] width 1067 height 730
click at [173, 151] on div "Development" at bounding box center [170, 146] width 49 height 10
click at [207, 247] on p "16" at bounding box center [202, 244] width 14 height 10
drag, startPoint x: 372, startPoint y: 245, endPoint x: 390, endPoint y: 254, distance: 20.1
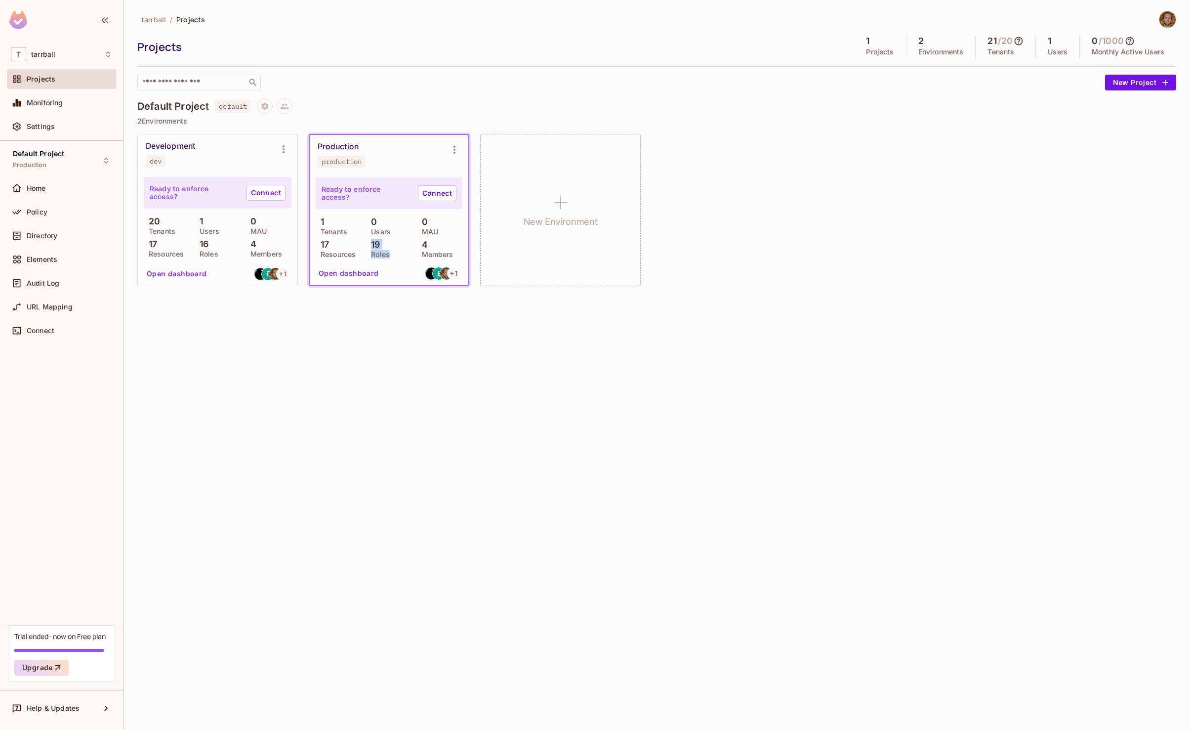
click at [390, 254] on div "19 Roles" at bounding box center [388, 249] width 45 height 18
click at [387, 253] on p "Roles" at bounding box center [378, 254] width 24 height 8
drag, startPoint x: 199, startPoint y: 245, endPoint x: 219, endPoint y: 255, distance: 23.2
click at [219, 255] on div "16 Roles" at bounding box center [218, 248] width 46 height 18
click at [367, 244] on p "19" at bounding box center [373, 245] width 14 height 10
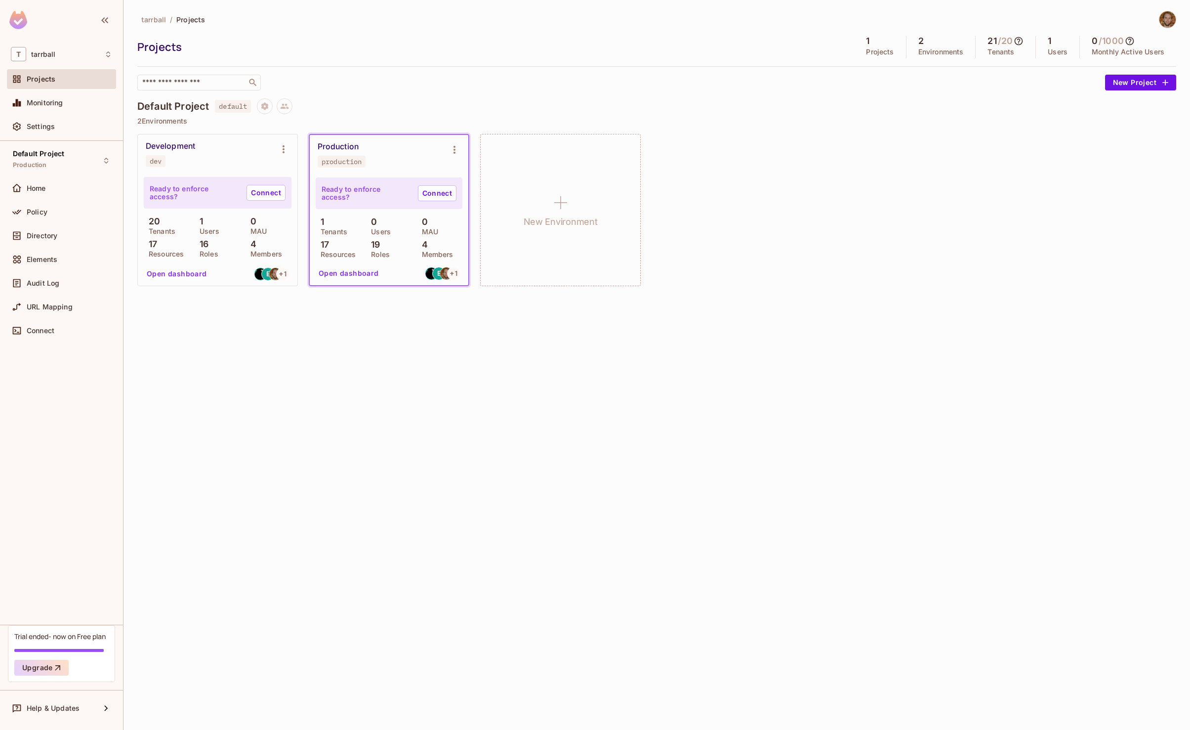
click at [384, 318] on div "tarrball / Projects Projects 1 Projects 2 Environments 21 / 20 Tenants 1 Users …" at bounding box center [657, 365] width 1067 height 730
